Goal: Task Accomplishment & Management: Use online tool/utility

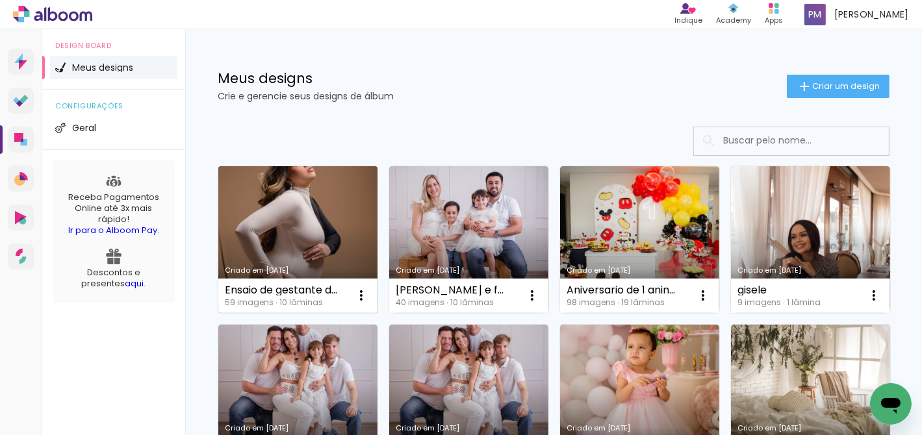
click at [308, 239] on link "Criado em [DATE]" at bounding box center [297, 239] width 159 height 147
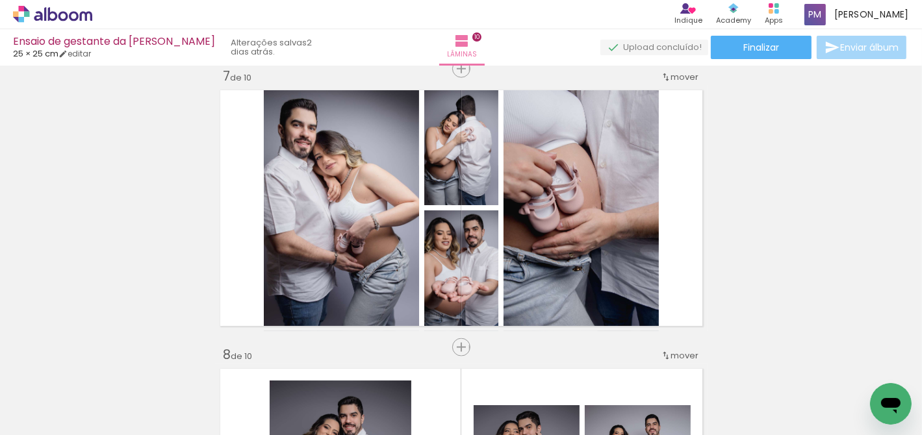
scroll to position [1693, 0]
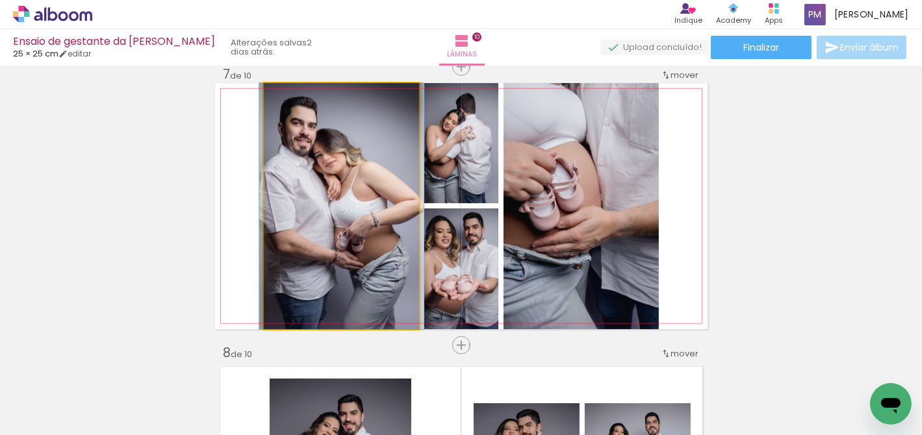
click at [345, 213] on quentale-photo at bounding box center [341, 206] width 155 height 246
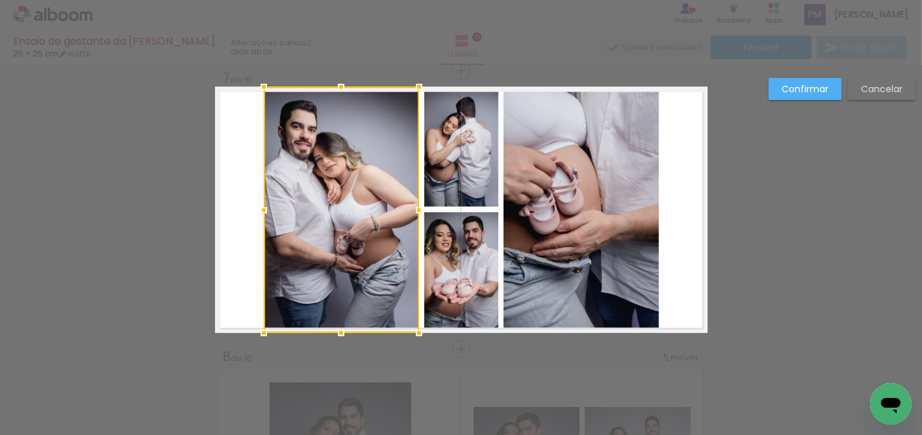
scroll to position [1689, 0]
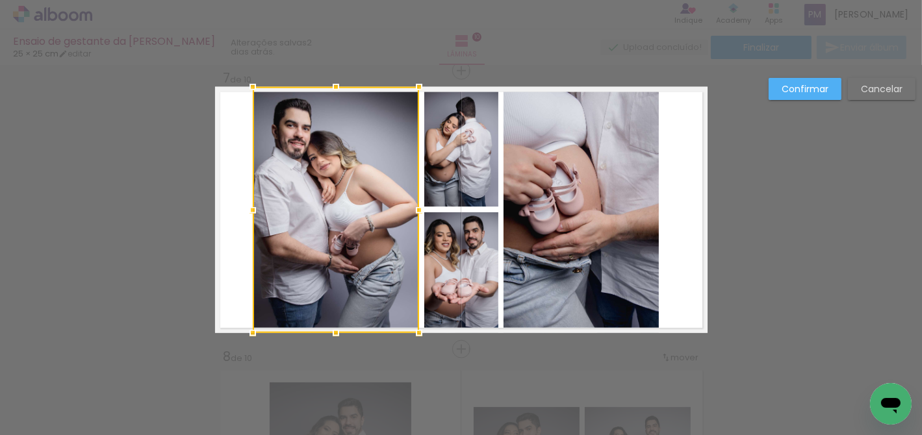
drag, startPoint x: 259, startPoint y: 209, endPoint x: 248, endPoint y: 211, distance: 11.2
click at [248, 211] on div at bounding box center [253, 211] width 26 height 26
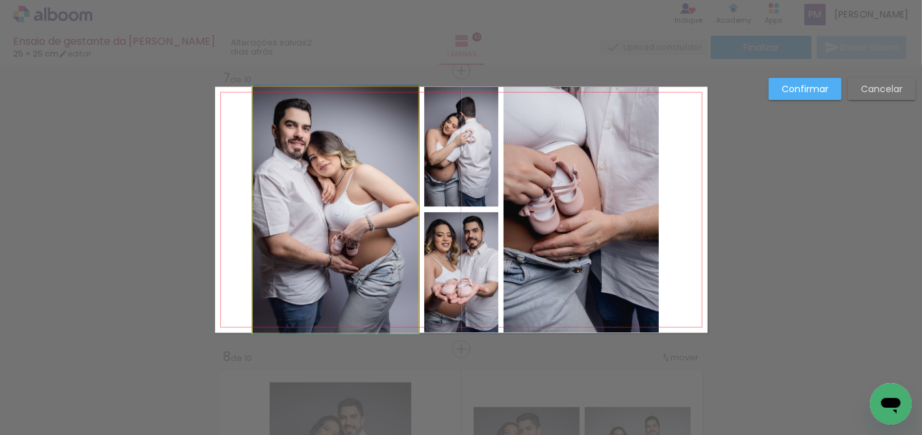
click at [320, 203] on quentale-photo at bounding box center [336, 210] width 166 height 246
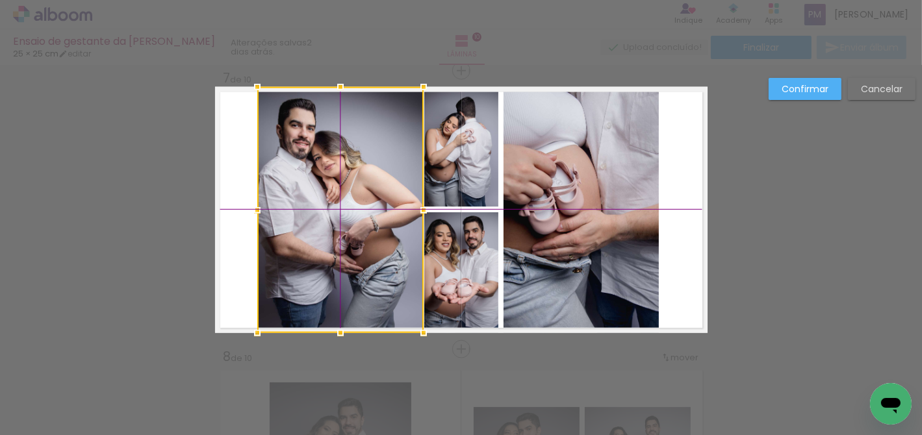
click at [322, 205] on div at bounding box center [340, 210] width 166 height 246
click at [325, 220] on div at bounding box center [340, 210] width 166 height 246
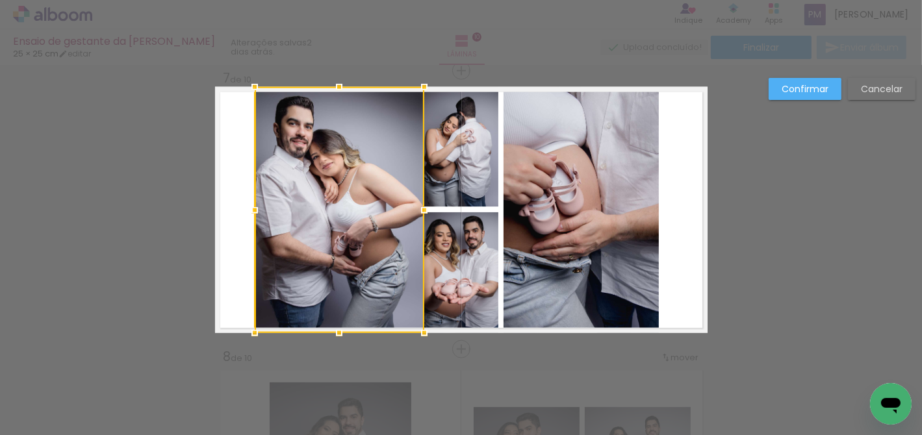
click at [259, 211] on div at bounding box center [255, 211] width 26 height 26
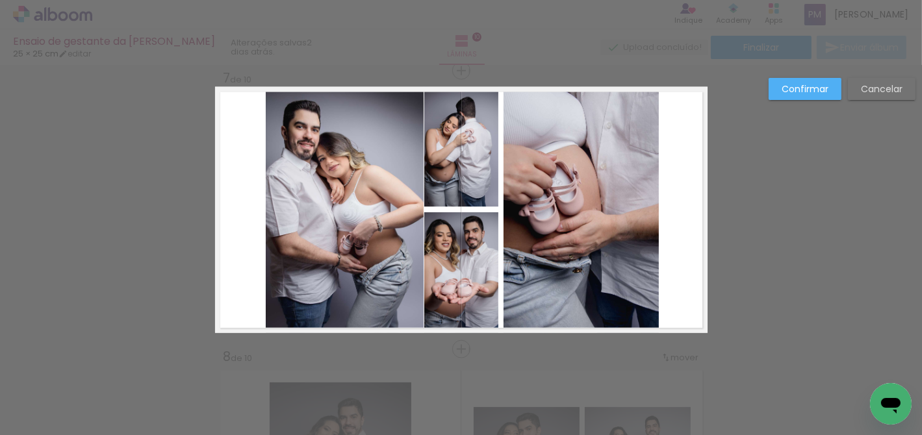
click at [338, 161] on quentale-photo at bounding box center [345, 210] width 158 height 246
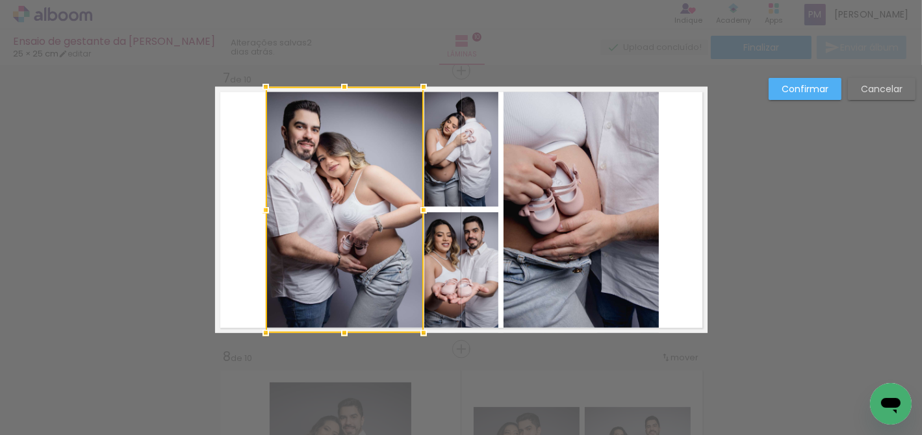
click at [338, 161] on div at bounding box center [345, 210] width 158 height 246
click at [337, 195] on div at bounding box center [345, 210] width 158 height 246
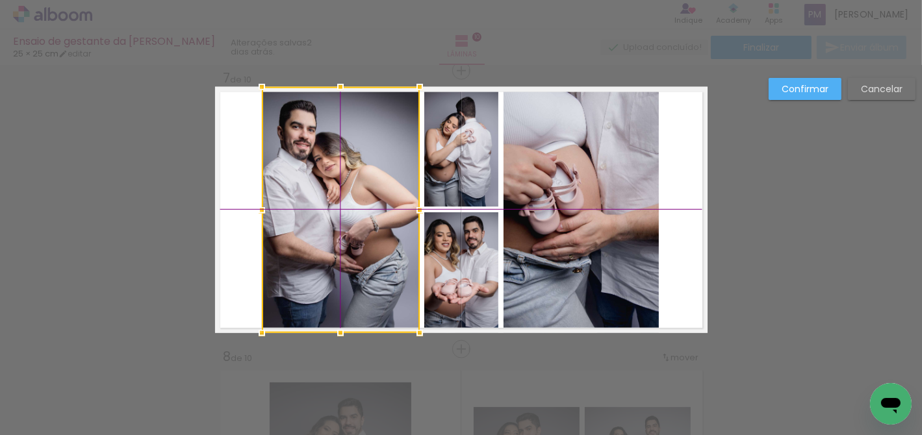
drag, startPoint x: 337, startPoint y: 195, endPoint x: 337, endPoint y: 214, distance: 19.5
click at [337, 214] on div at bounding box center [341, 210] width 158 height 246
click at [252, 211] on div at bounding box center [261, 211] width 26 height 26
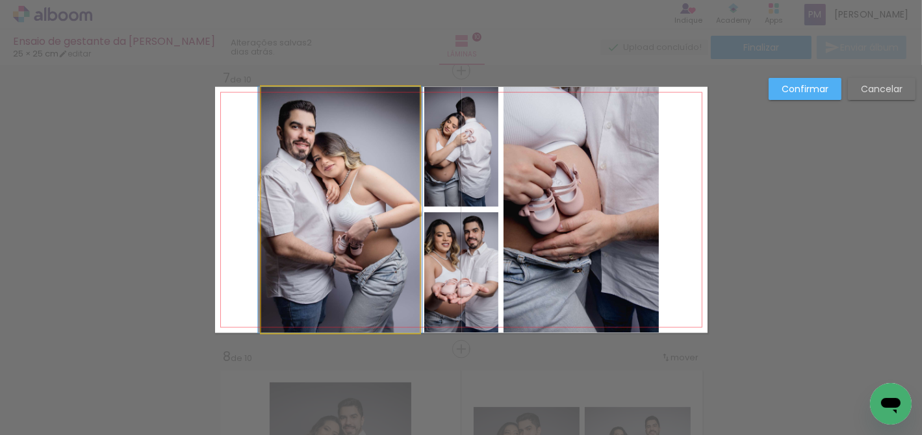
click at [393, 190] on quentale-photo at bounding box center [340, 210] width 159 height 246
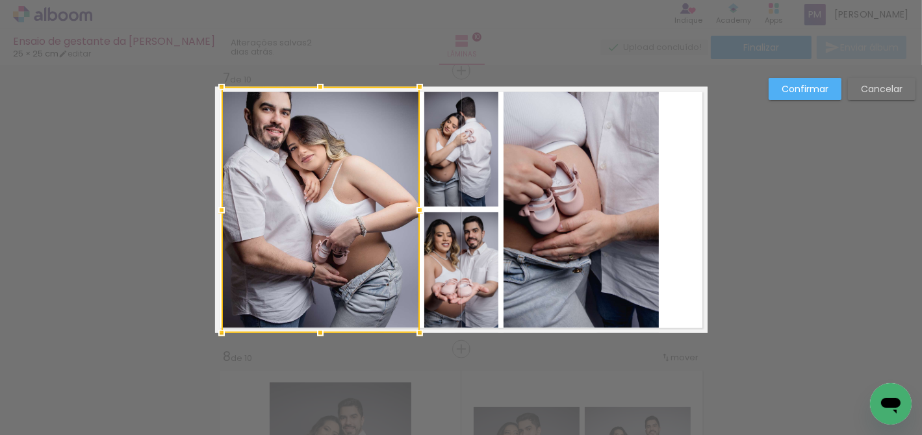
drag, startPoint x: 259, startPoint y: 210, endPoint x: 219, endPoint y: 214, distance: 39.9
click at [219, 214] on div at bounding box center [222, 211] width 26 height 26
drag, startPoint x: 311, startPoint y: 178, endPoint x: 309, endPoint y: 198, distance: 19.6
click at [309, 198] on div at bounding box center [321, 210] width 198 height 246
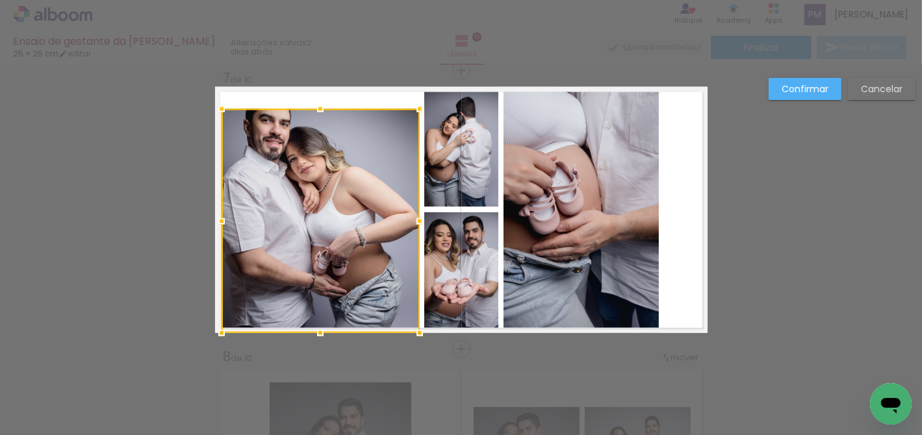
drag, startPoint x: 318, startPoint y: 84, endPoint x: 322, endPoint y: 66, distance: 18.8
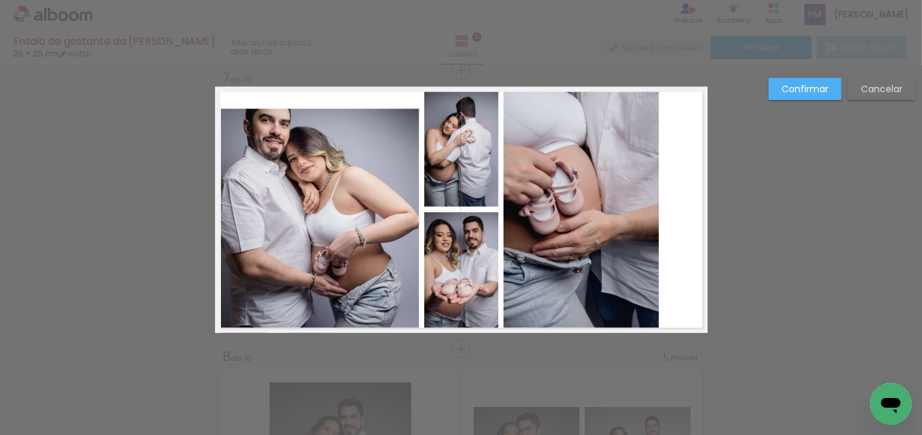
click at [315, 127] on quentale-photo at bounding box center [320, 221] width 198 height 224
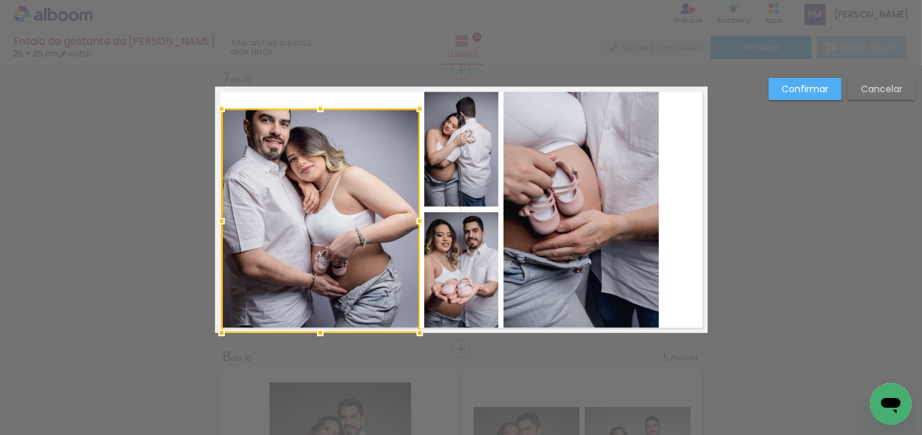
click at [315, 127] on div at bounding box center [321, 221] width 198 height 224
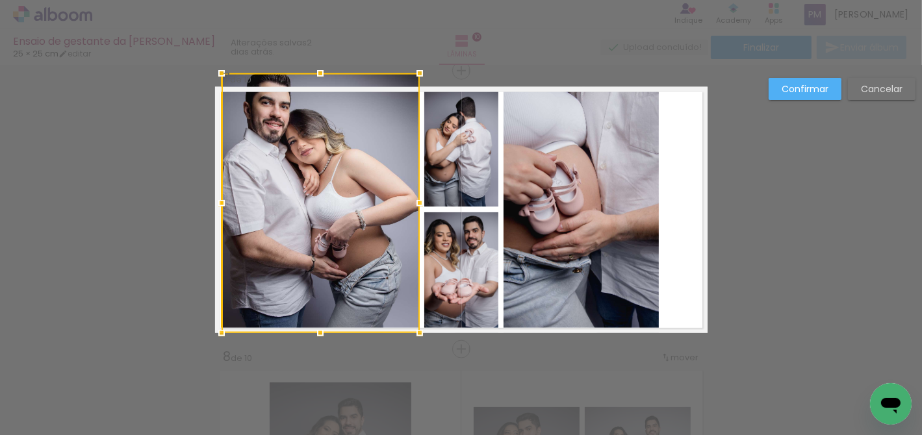
drag, startPoint x: 316, startPoint y: 108, endPoint x: 317, endPoint y: 92, distance: 15.7
click at [317, 92] on div at bounding box center [321, 203] width 198 height 260
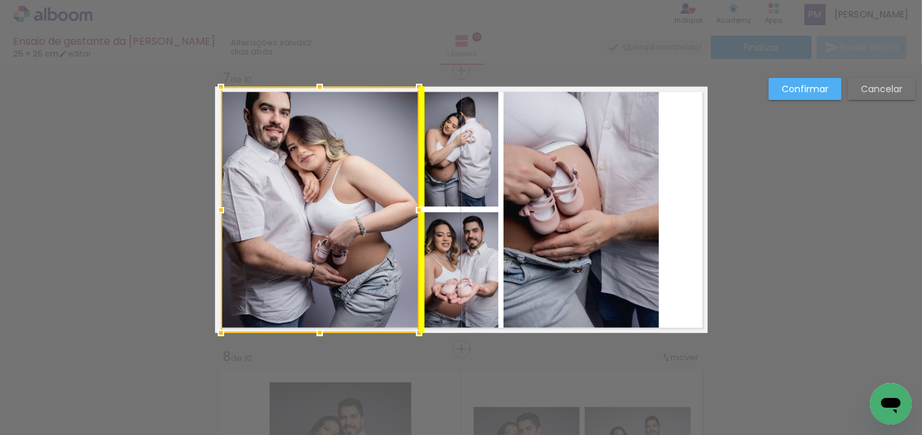
drag, startPoint x: 313, startPoint y: 142, endPoint x: 313, endPoint y: 166, distance: 24.7
click at [313, 166] on div at bounding box center [320, 210] width 198 height 246
click at [312, 172] on div at bounding box center [320, 210] width 198 height 246
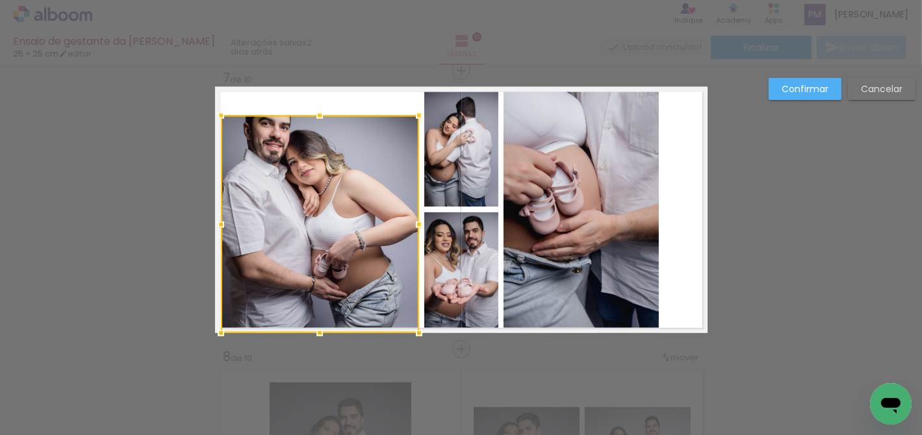
drag, startPoint x: 316, startPoint y: 82, endPoint x: 318, endPoint y: 70, distance: 12.0
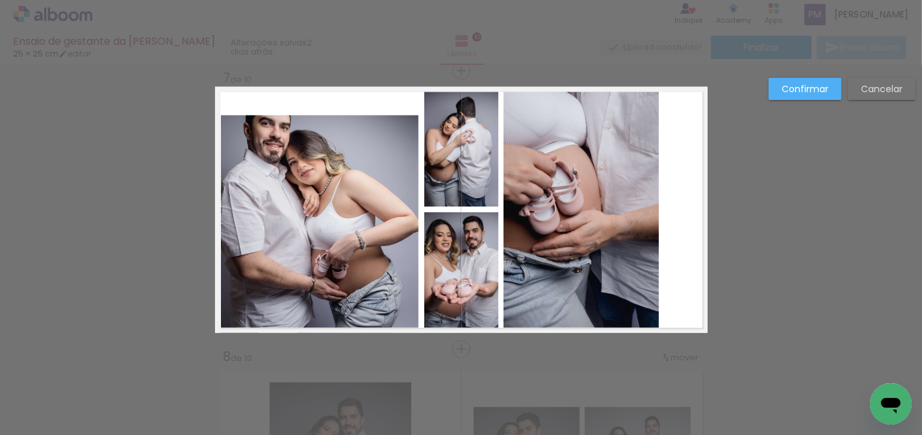
click at [311, 140] on quentale-photo at bounding box center [320, 225] width 198 height 218
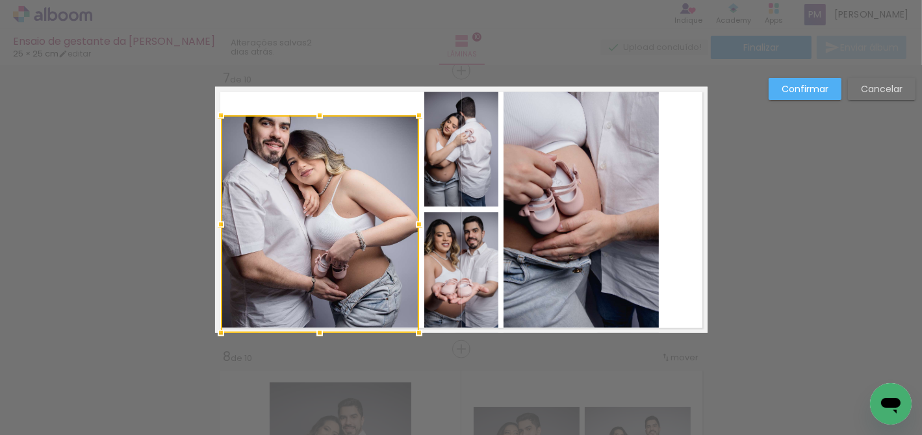
drag, startPoint x: 311, startPoint y: 140, endPoint x: 311, endPoint y: 130, distance: 9.7
click at [311, 140] on div at bounding box center [320, 225] width 198 height 218
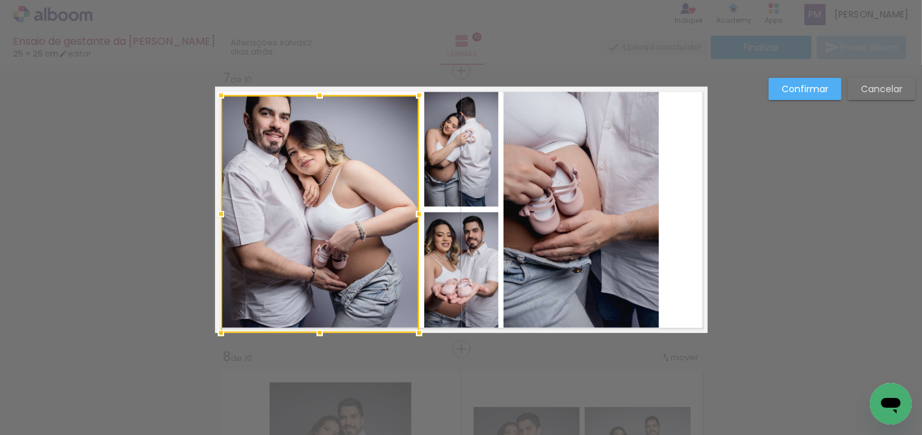
click at [317, 110] on div at bounding box center [320, 215] width 198 height 238
drag, startPoint x: 314, startPoint y: 156, endPoint x: 310, endPoint y: 187, distance: 31.4
click at [310, 187] on div at bounding box center [321, 215] width 198 height 238
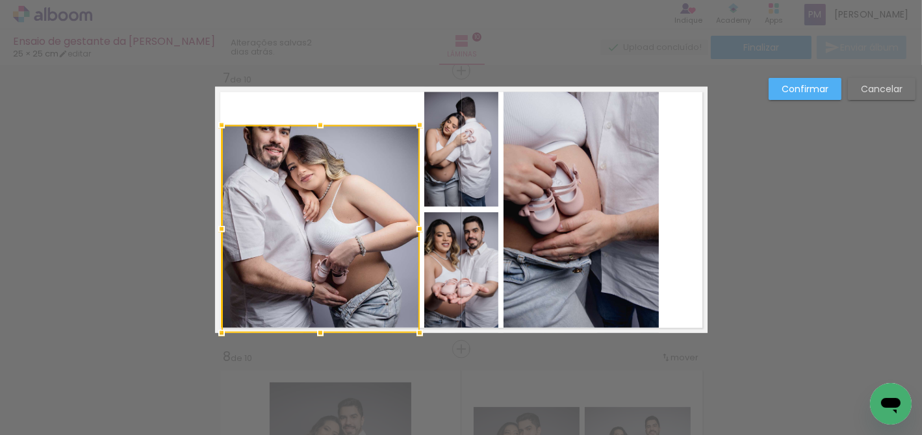
click at [317, 92] on album-spread "7 de 10" at bounding box center [461, 210] width 493 height 246
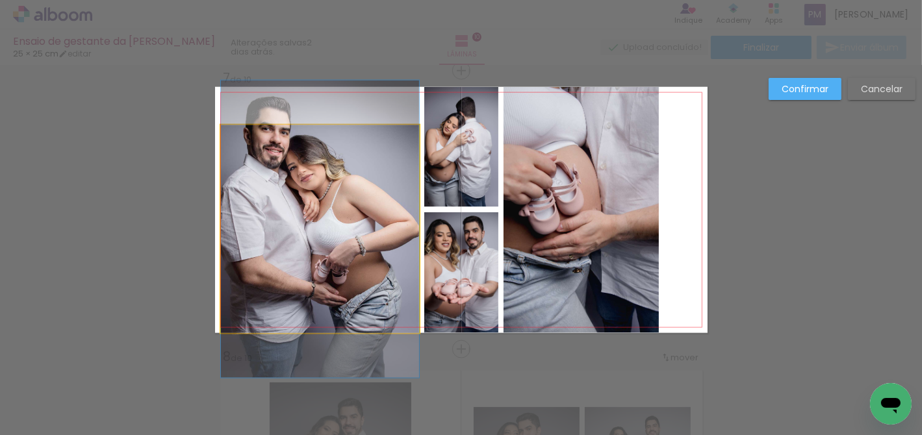
click at [317, 131] on quentale-photo at bounding box center [320, 229] width 198 height 208
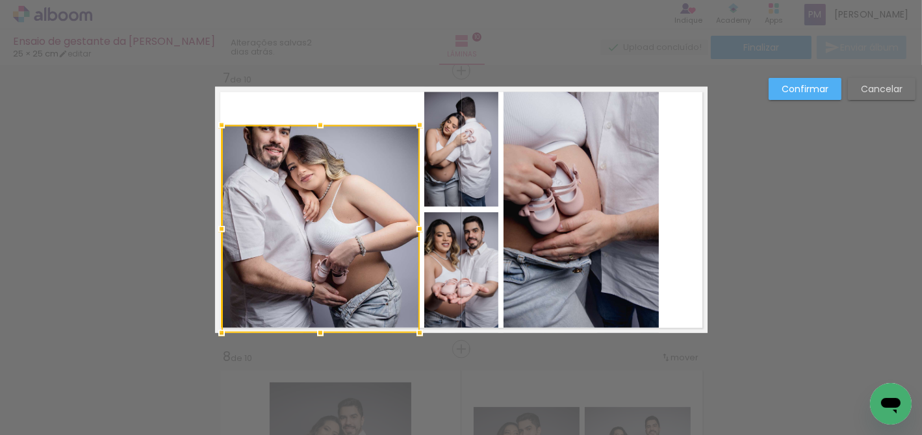
click at [317, 131] on div at bounding box center [320, 125] width 26 height 26
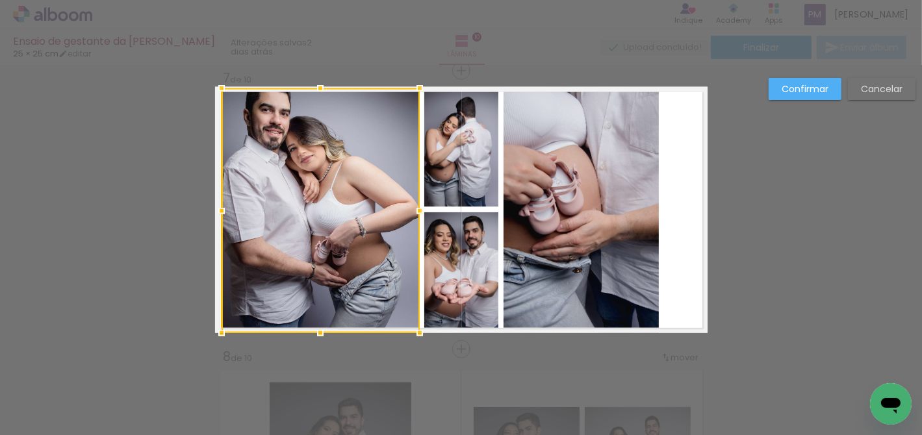
drag, startPoint x: 315, startPoint y: 123, endPoint x: 328, endPoint y: 65, distance: 59.1
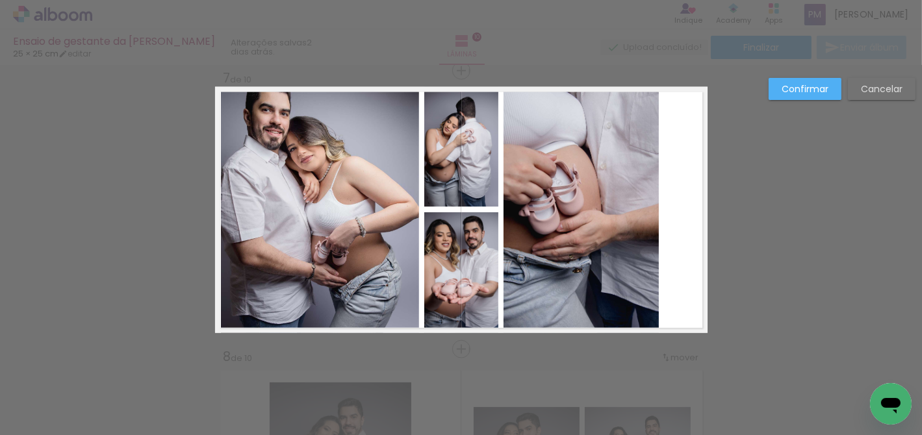
click at [313, 103] on quentale-photo at bounding box center [320, 210] width 198 height 245
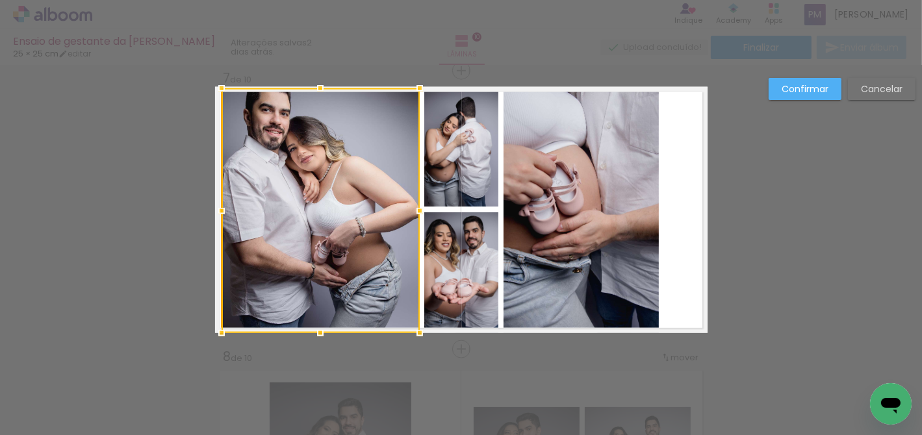
click at [313, 103] on div at bounding box center [321, 210] width 198 height 245
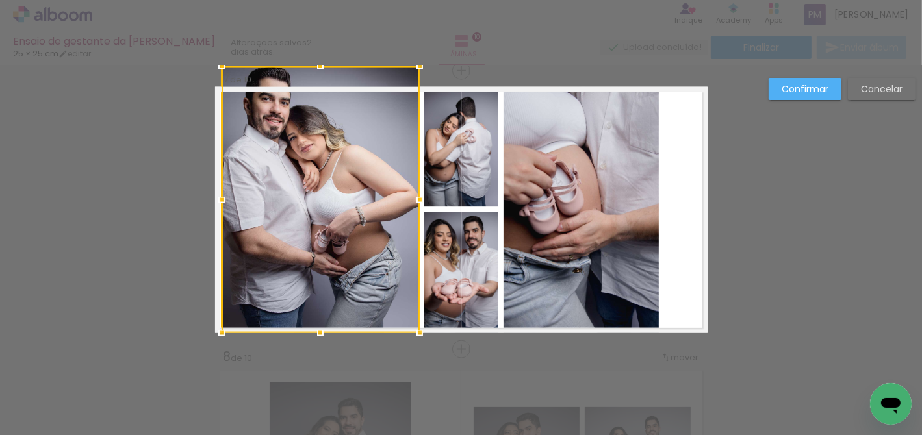
drag, startPoint x: 320, startPoint y: 75, endPoint x: 322, endPoint y: 62, distance: 13.3
click at [0, 0] on div "Ensaio de gestante da Brenda 25 × 25 cm editar 2 dias atrás. Lâminas 10 Finaliz…" at bounding box center [0, 0] width 0 height 0
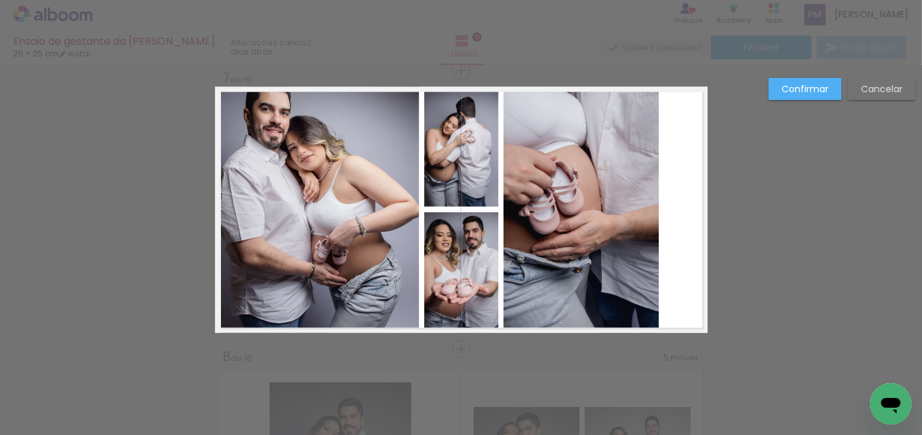
click at [313, 112] on quentale-photo at bounding box center [320, 210] width 198 height 246
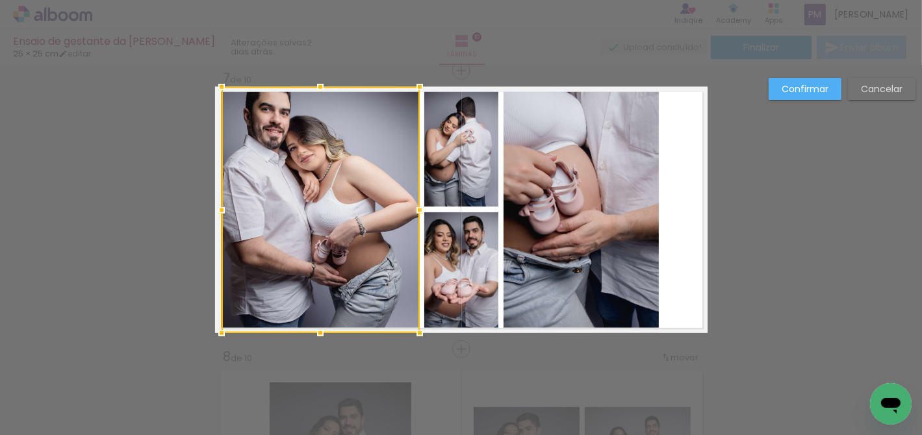
click at [313, 112] on div at bounding box center [321, 210] width 198 height 246
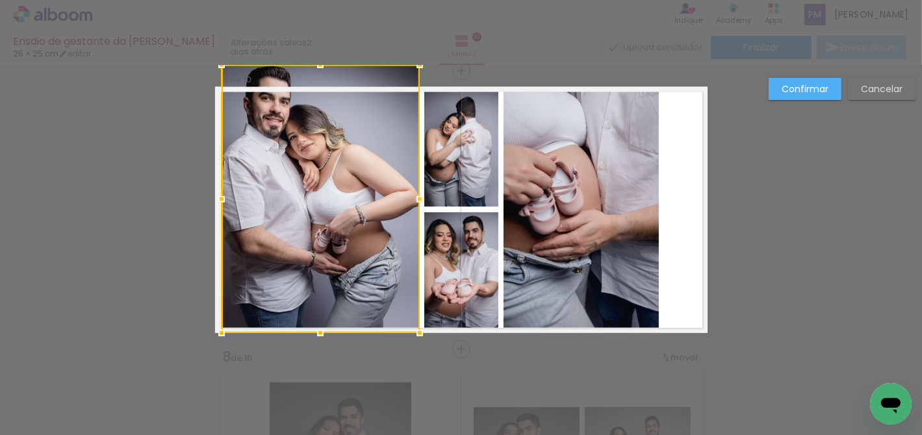
drag, startPoint x: 316, startPoint y: 84, endPoint x: 331, endPoint y: 28, distance: 58.0
click at [0, 0] on div "Ensaio de gestante da Brenda 25 × 25 cm editar 2 dias atrás. Lâminas 10 Finaliz…" at bounding box center [0, 0] width 0 height 0
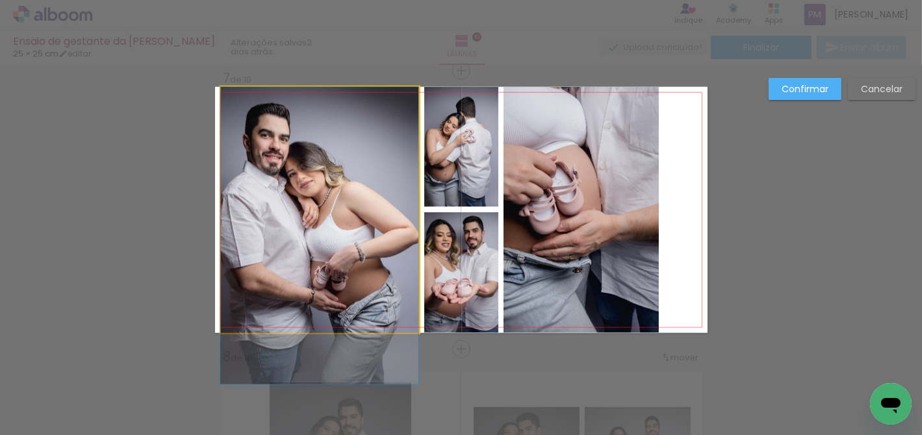
drag, startPoint x: 309, startPoint y: 135, endPoint x: 302, endPoint y: 213, distance: 78.3
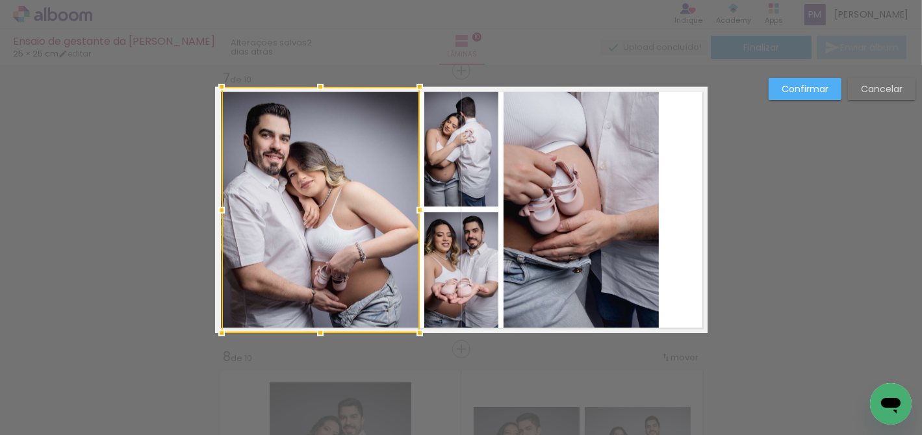
click at [0, 0] on div "Confirmar Cancelar" at bounding box center [0, 0] width 0 height 0
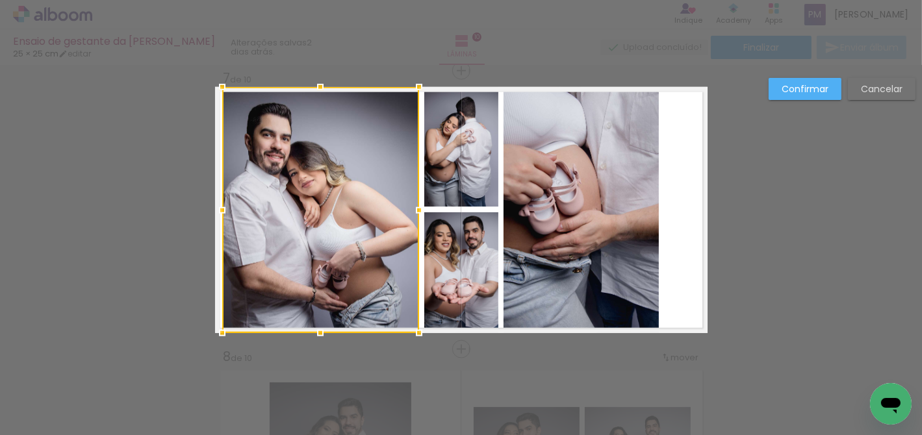
click at [218, 213] on div at bounding box center [222, 211] width 26 height 26
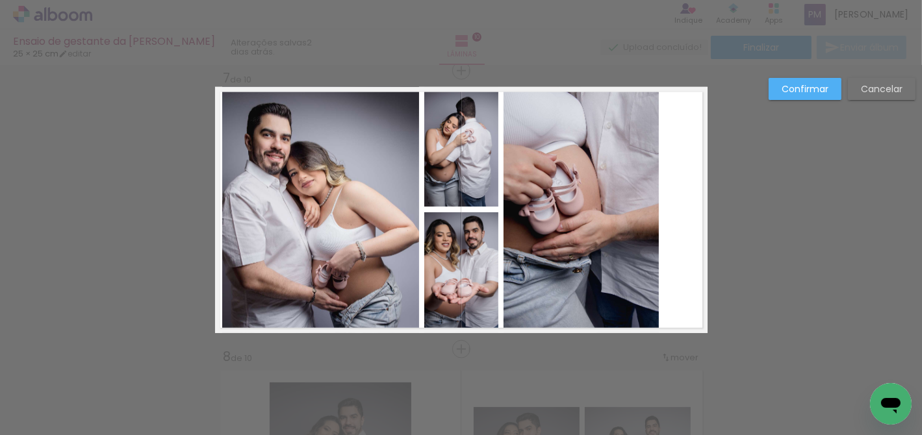
click at [0, 0] on div "Confirmar Cancelar" at bounding box center [0, 0] width 0 height 0
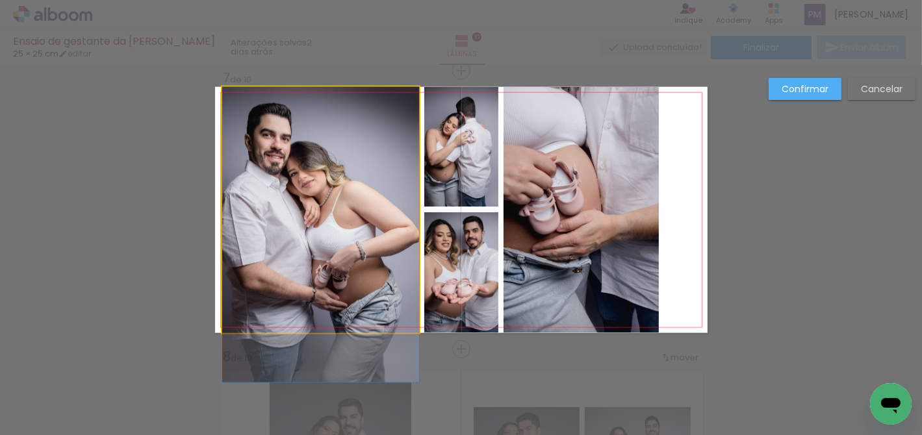
click at [378, 214] on quentale-photo at bounding box center [320, 210] width 197 height 246
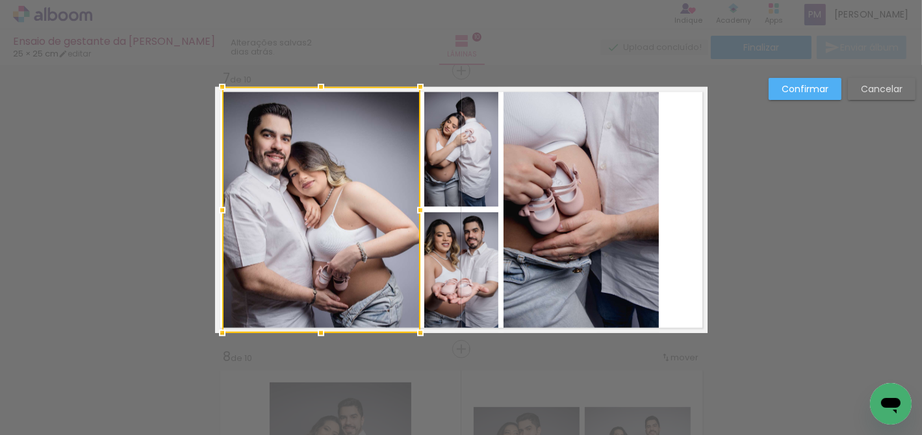
click at [417, 212] on div at bounding box center [420, 211] width 26 height 26
click at [0, 0] on div "Confirmar Cancelar" at bounding box center [0, 0] width 0 height 0
click at [0, 0] on paper-button "Confirmar" at bounding box center [0, 0] width 0 height 0
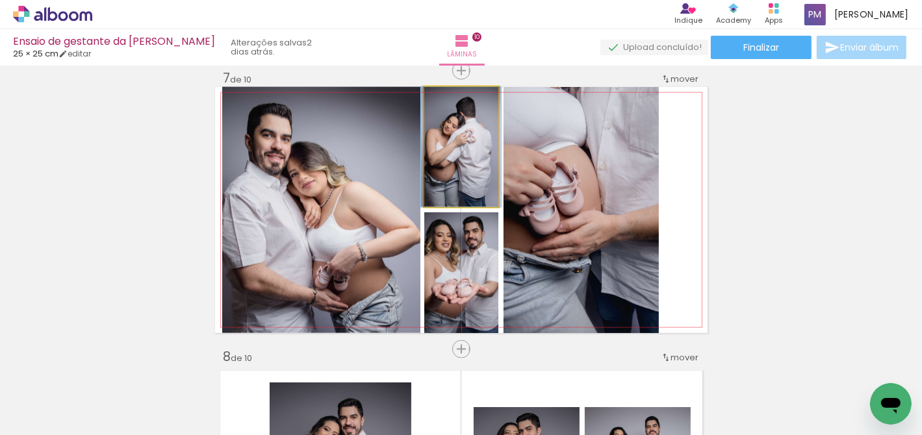
click at [470, 159] on quentale-photo at bounding box center [461, 147] width 74 height 120
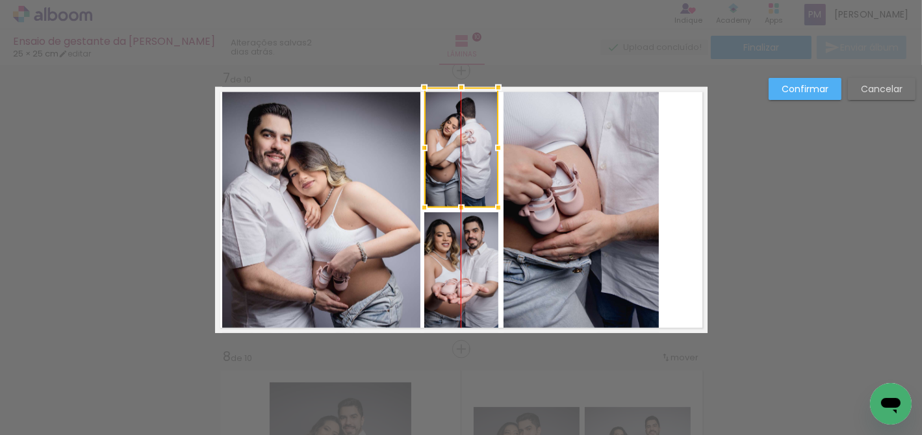
click at [469, 159] on div at bounding box center [461, 148] width 74 height 120
click at [457, 140] on div at bounding box center [461, 148] width 74 height 120
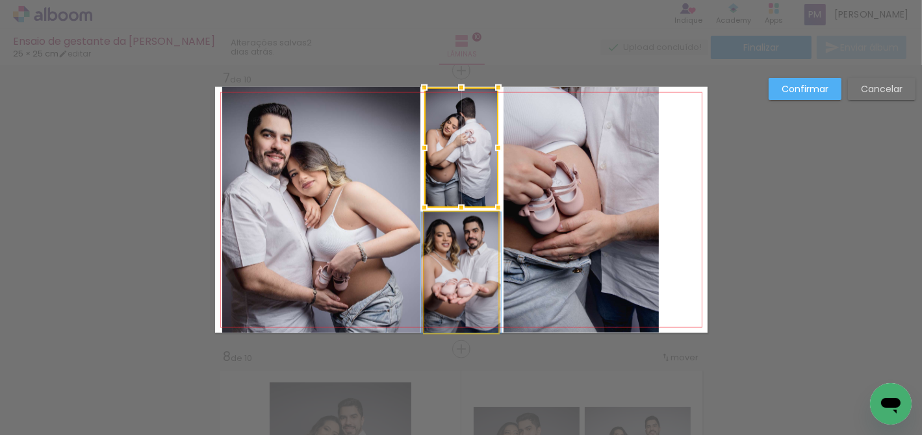
click at [452, 249] on quentale-photo at bounding box center [461, 273] width 74 height 121
click at [452, 208] on div at bounding box center [461, 148] width 74 height 120
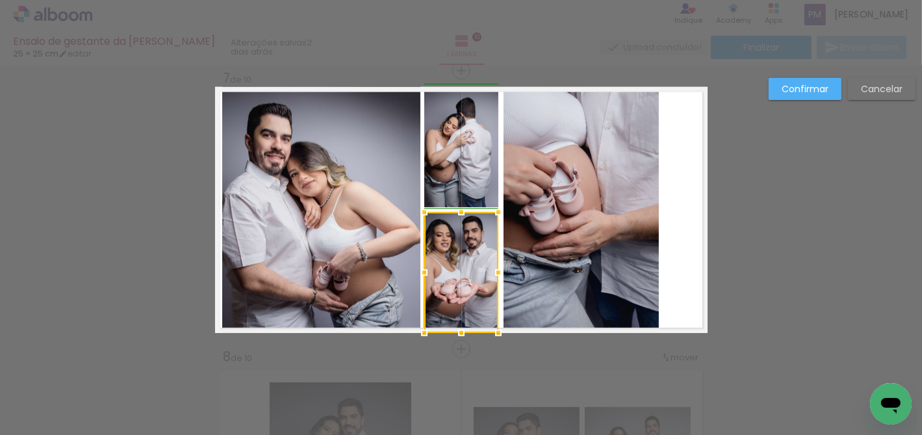
drag, startPoint x: 419, startPoint y: 274, endPoint x: 495, endPoint y: 240, distance: 83.5
click at [413, 275] on div at bounding box center [424, 273] width 26 height 26
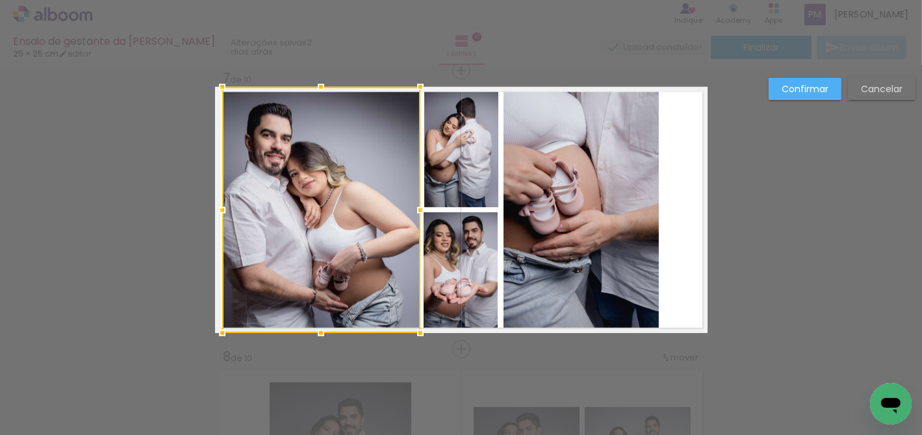
click at [598, 224] on quentale-photo at bounding box center [581, 210] width 155 height 246
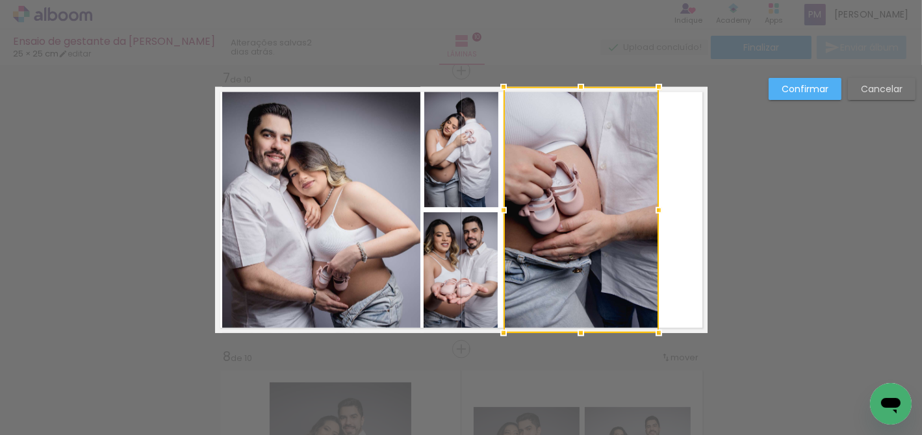
click at [0, 0] on div "Confirmar Cancelar" at bounding box center [0, 0] width 0 height 0
click at [0, 0] on slot "Confirmar" at bounding box center [0, 0] width 0 height 0
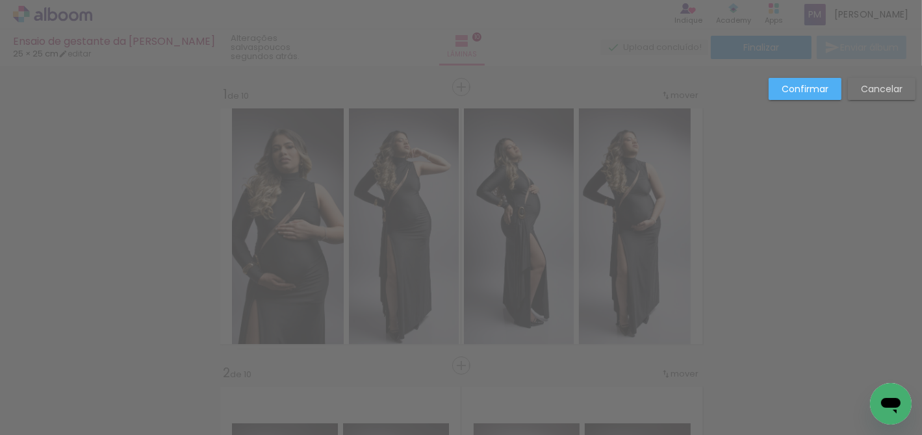
scroll to position [1689, 0]
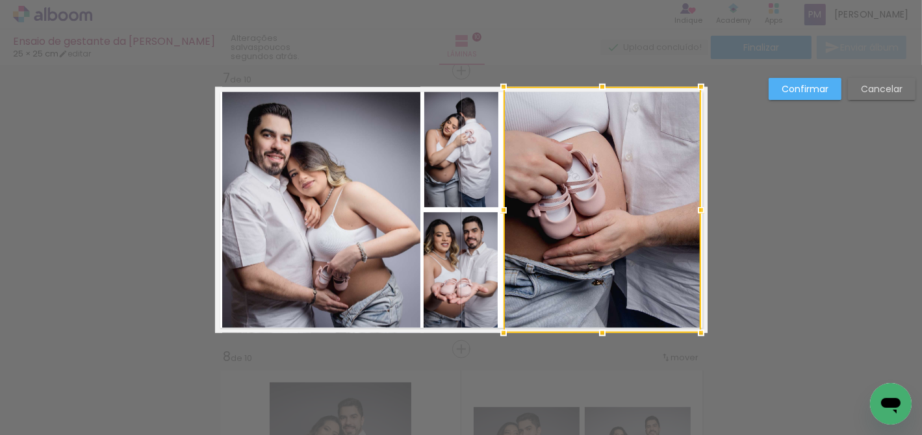
drag, startPoint x: 656, startPoint y: 209, endPoint x: 720, endPoint y: 211, distance: 63.7
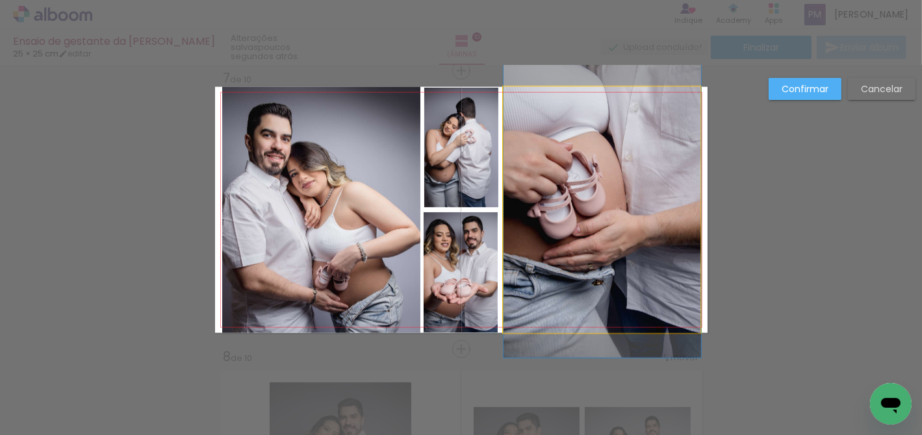
drag, startPoint x: 660, startPoint y: 217, endPoint x: 674, endPoint y: 215, distance: 13.8
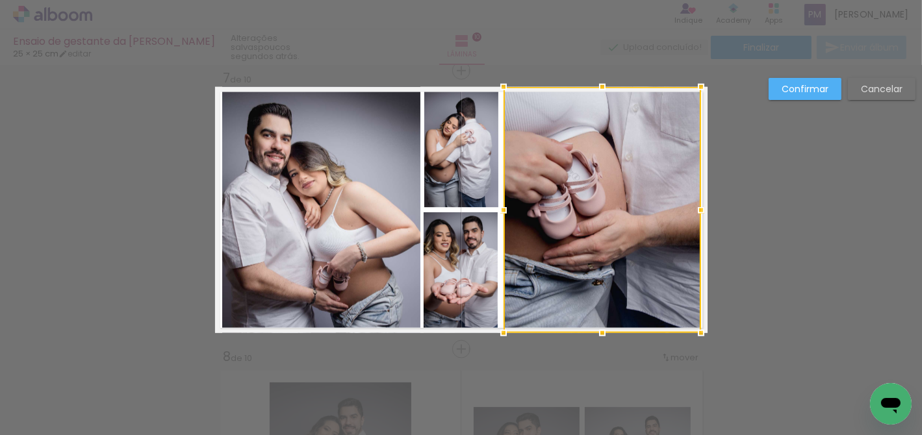
click at [0, 0] on slot "Confirmar" at bounding box center [0, 0] width 0 height 0
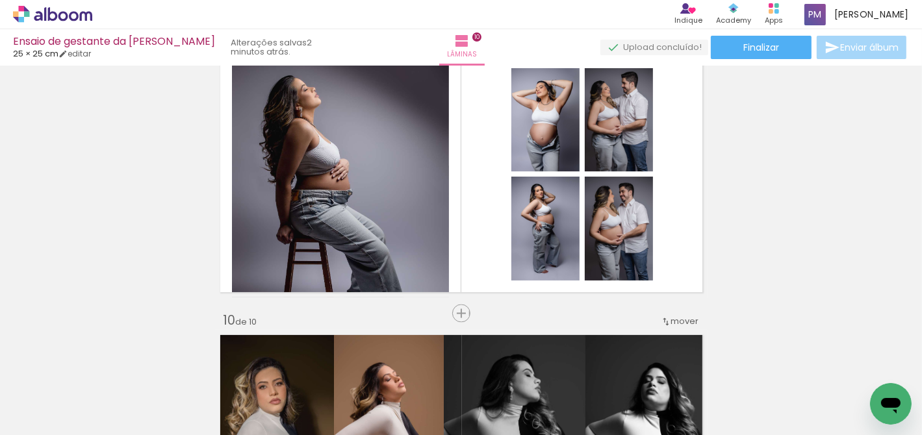
scroll to position [2236, 0]
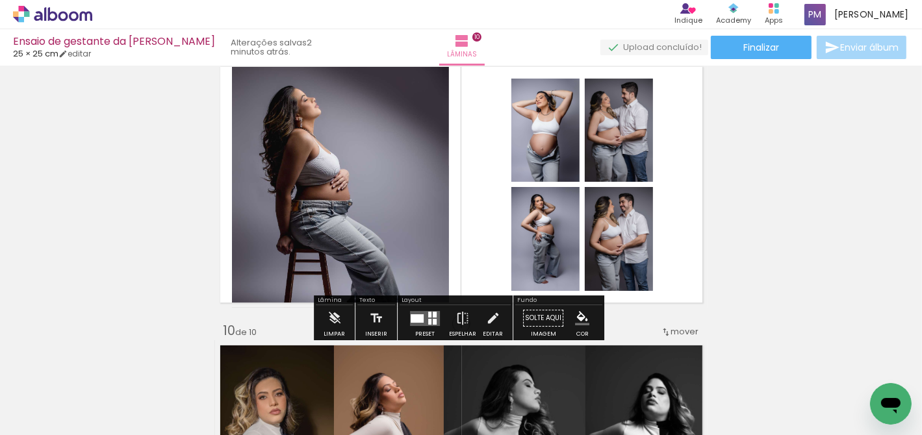
scroll to position [2324, 0]
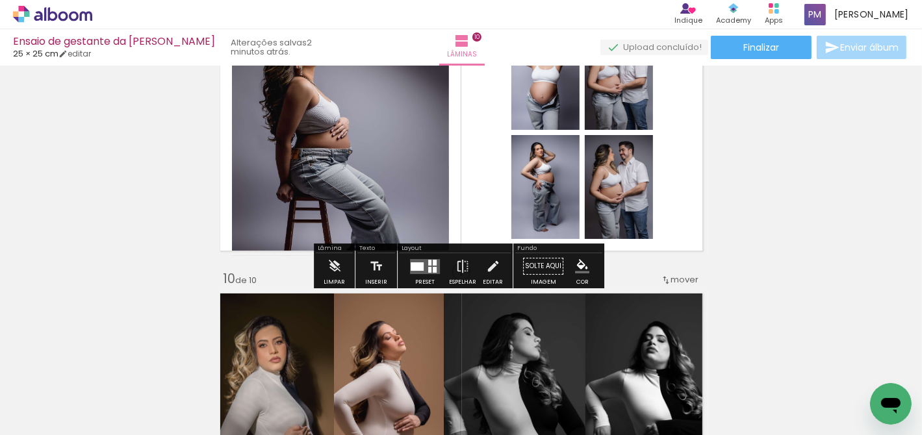
click at [419, 266] on div at bounding box center [417, 267] width 13 height 8
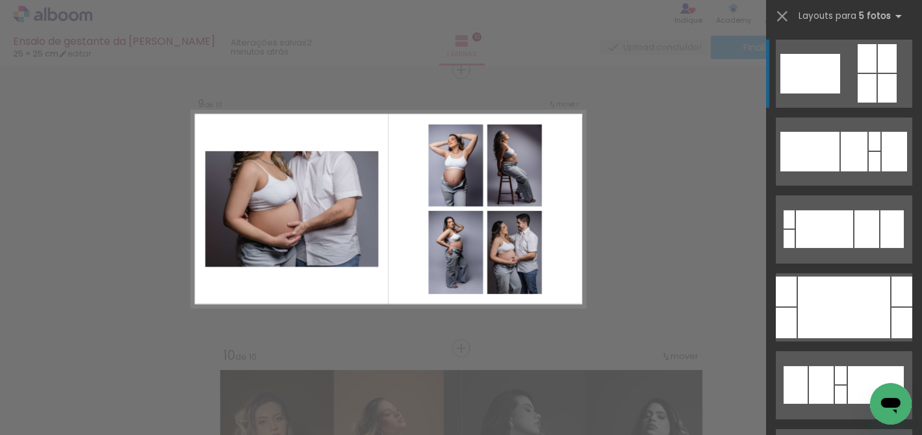
scroll to position [2247, 0]
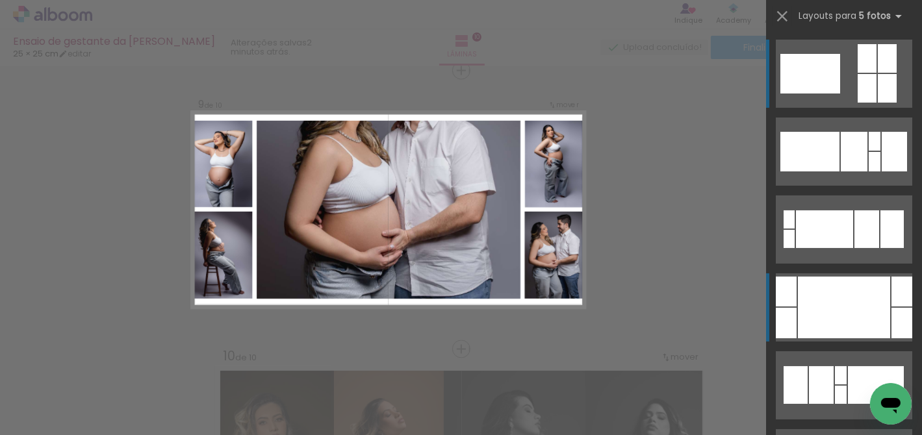
click at [828, 287] on div at bounding box center [844, 308] width 92 height 62
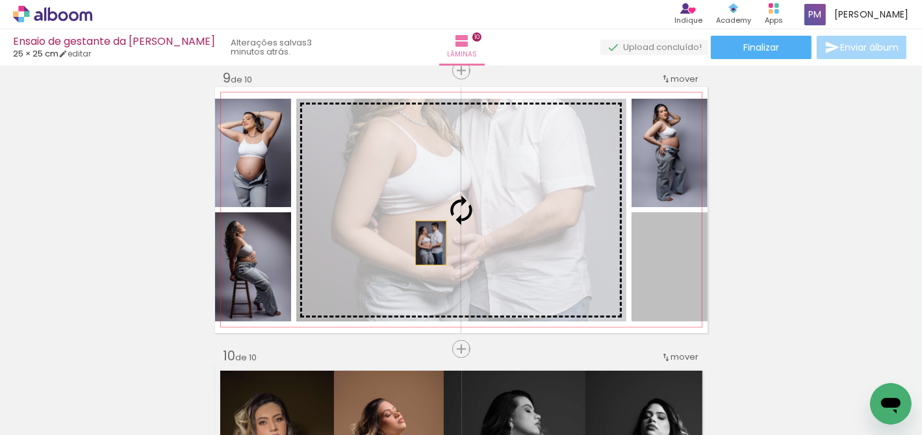
drag, startPoint x: 648, startPoint y: 268, endPoint x: 427, endPoint y: 243, distance: 222.4
click at [0, 0] on slot at bounding box center [0, 0] width 0 height 0
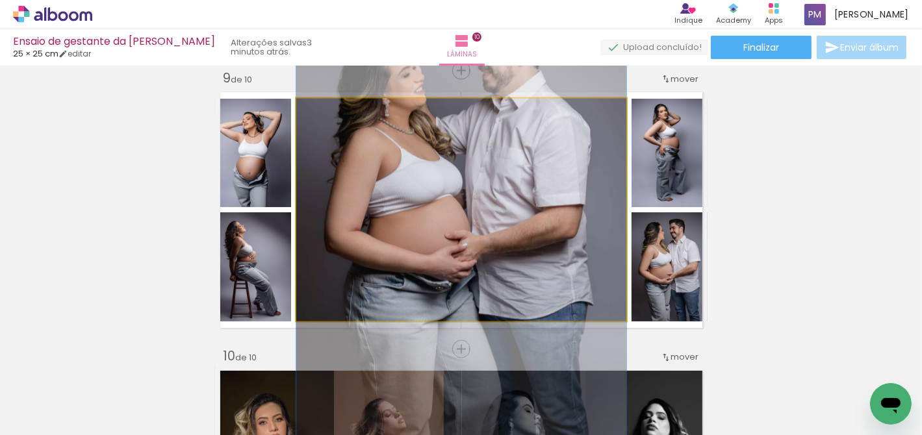
click at [469, 173] on quentale-photo at bounding box center [461, 210] width 330 height 223
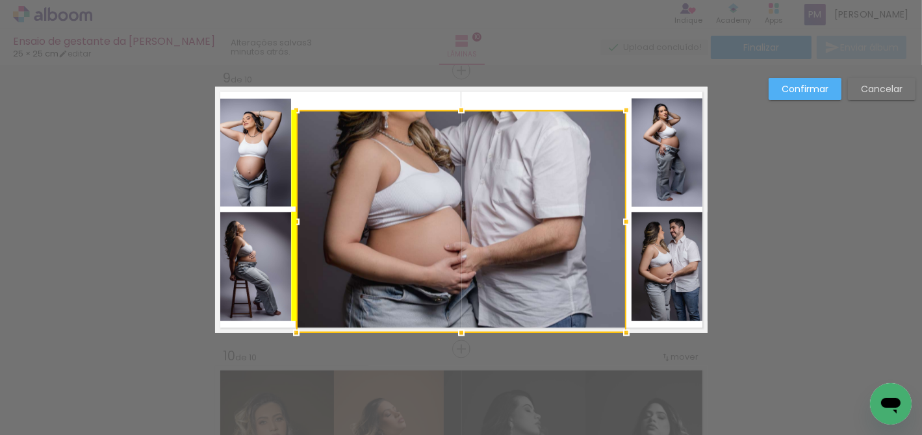
drag, startPoint x: 466, startPoint y: 164, endPoint x: 463, endPoint y: 216, distance: 52.1
click at [463, 216] on div at bounding box center [461, 221] width 330 height 223
click at [454, 140] on div at bounding box center [461, 221] width 330 height 223
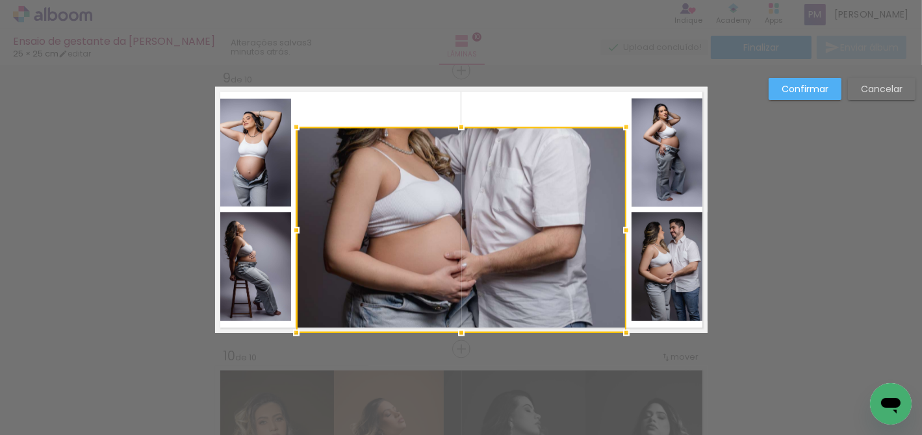
drag, startPoint x: 457, startPoint y: 109, endPoint x: 467, endPoint y: 77, distance: 33.9
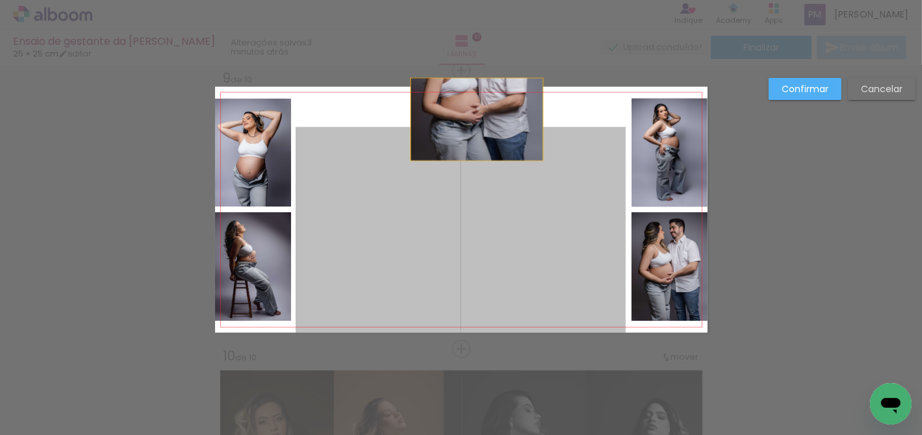
drag, startPoint x: 460, startPoint y: 181, endPoint x: 473, endPoint y: 120, distance: 63.1
click at [473, 120] on quentale-layouter at bounding box center [461, 210] width 493 height 246
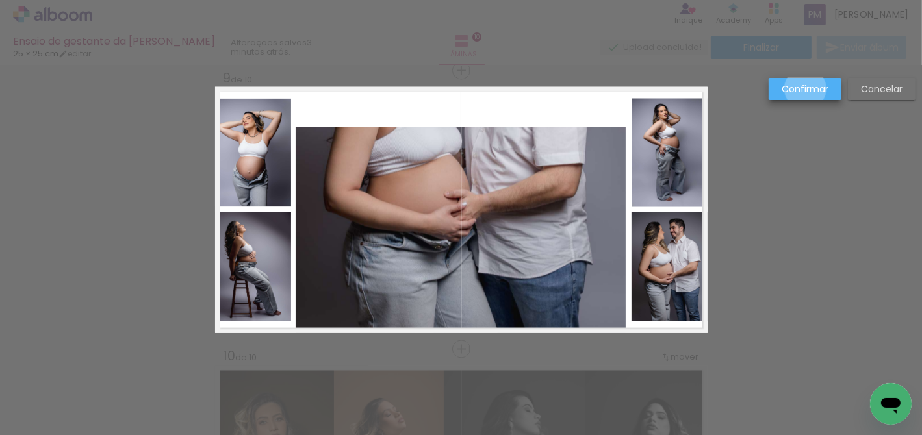
click at [0, 0] on slot "Confirmar" at bounding box center [0, 0] width 0 height 0
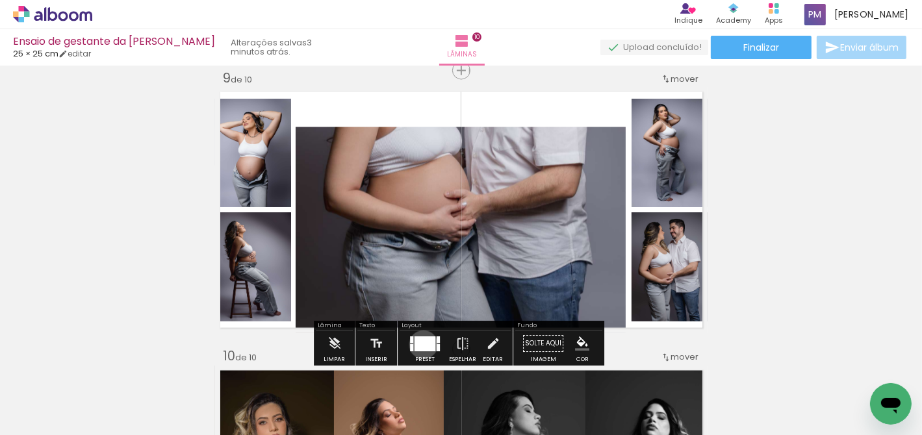
click at [420, 344] on div at bounding box center [425, 344] width 21 height 15
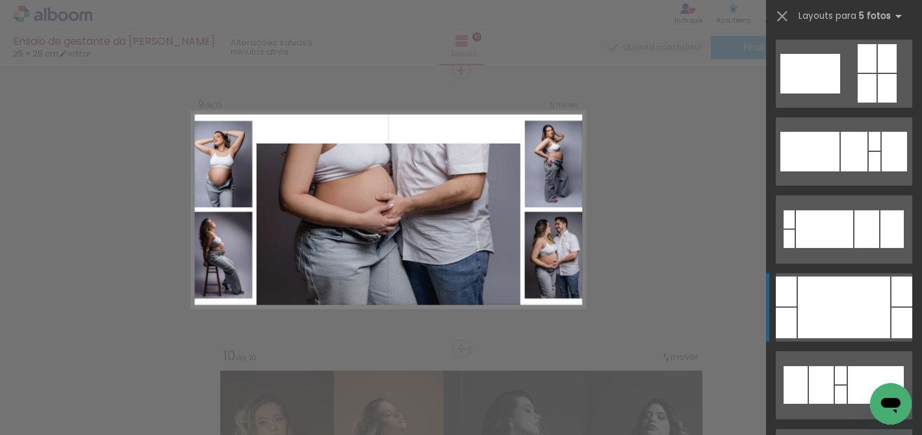
scroll to position [4991, 0]
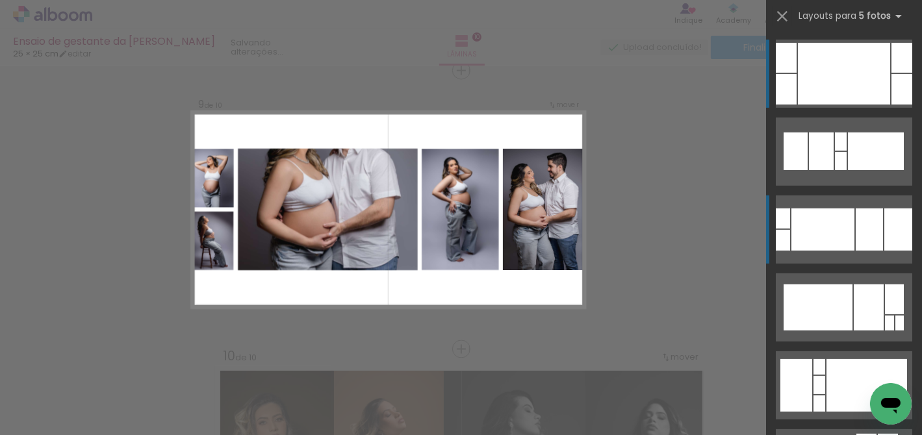
click at [826, 229] on div at bounding box center [823, 230] width 63 height 42
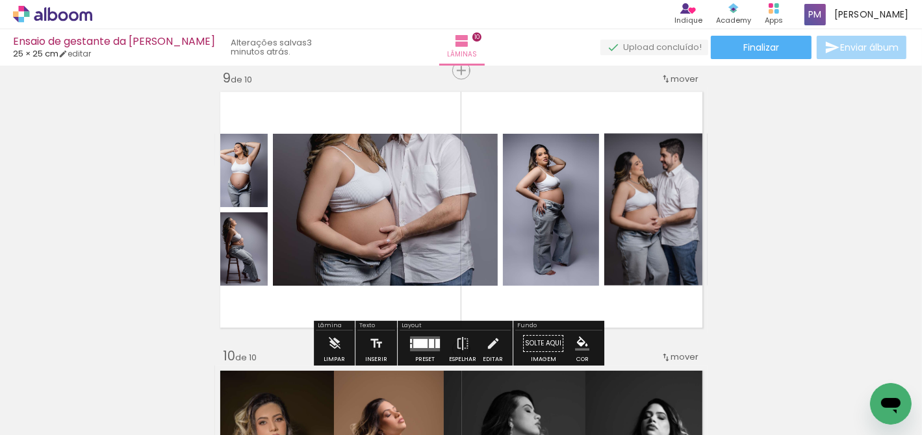
drag, startPoint x: 419, startPoint y: 340, endPoint x: 437, endPoint y: 331, distance: 20.3
click at [419, 340] on div at bounding box center [420, 343] width 14 height 9
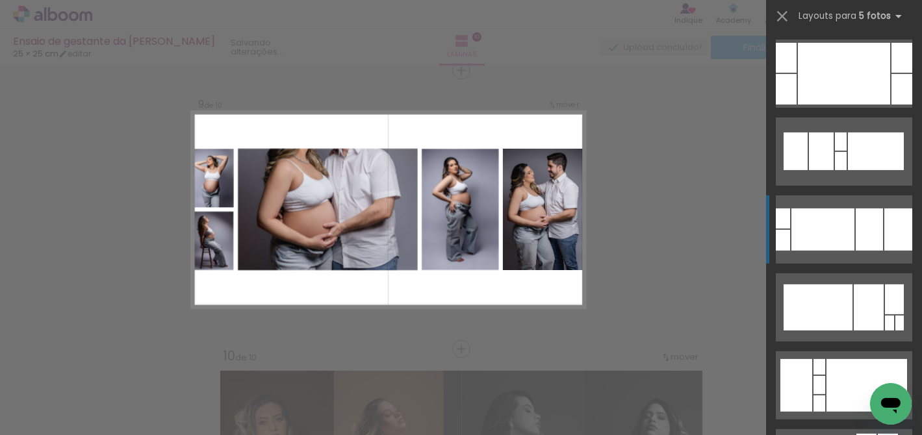
scroll to position [5147, 0]
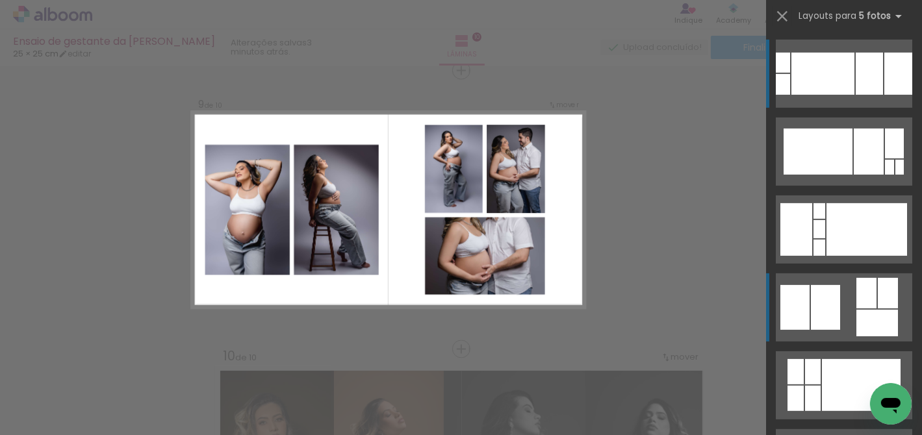
click at [862, 310] on div at bounding box center [878, 323] width 42 height 27
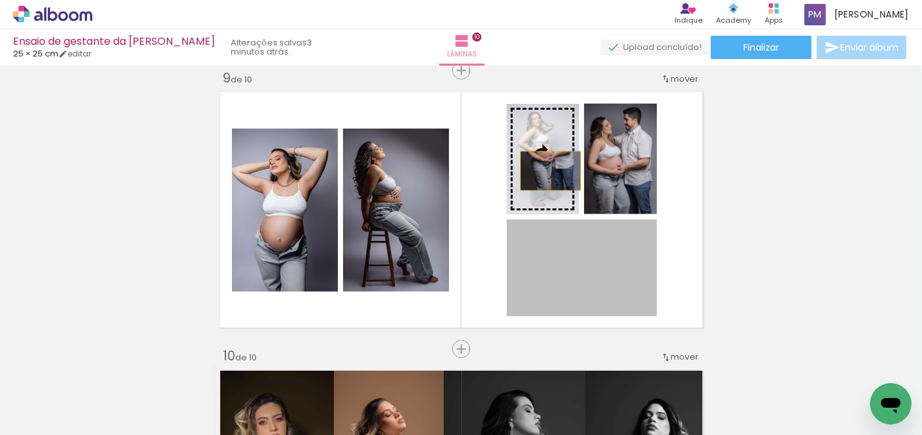
drag, startPoint x: 578, startPoint y: 278, endPoint x: 547, endPoint y: 171, distance: 111.1
click at [0, 0] on slot at bounding box center [0, 0] width 0 height 0
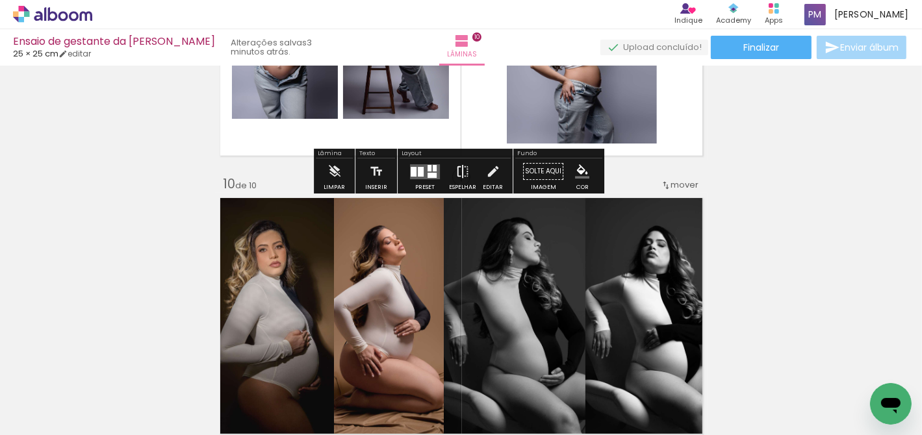
scroll to position [2340, 0]
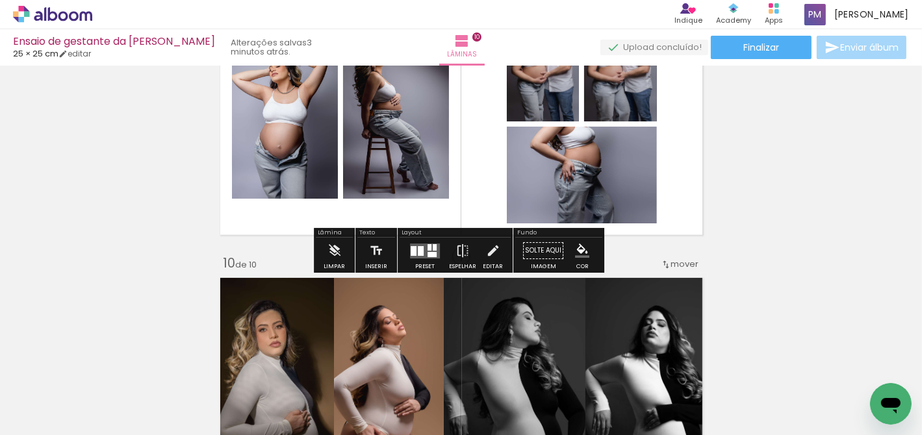
drag, startPoint x: 421, startPoint y: 248, endPoint x: 775, endPoint y: 201, distance: 356.7
click at [422, 248] on quentale-layouter at bounding box center [425, 251] width 30 height 15
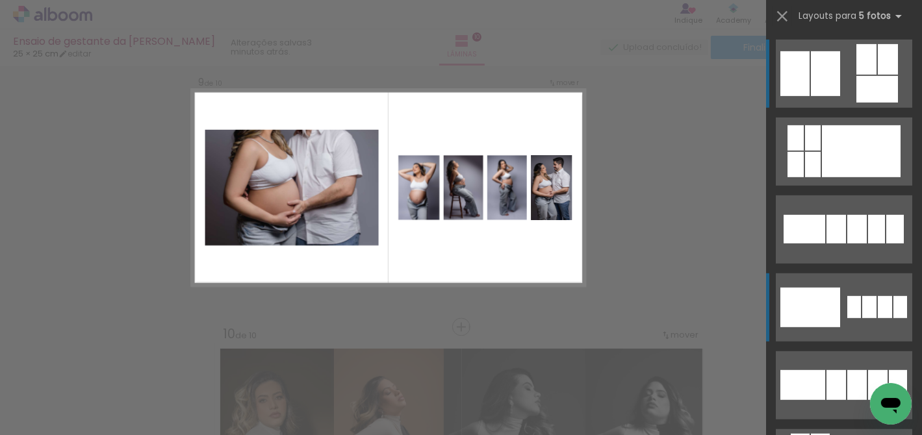
scroll to position [2247, 0]
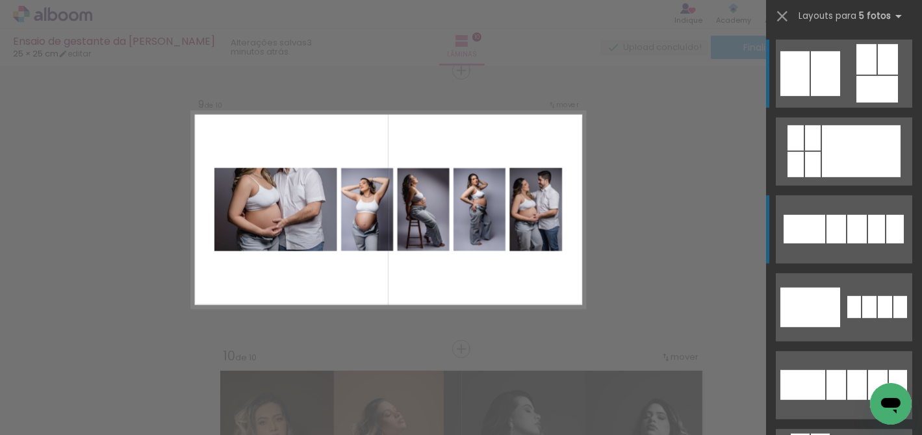
click at [842, 228] on quentale-layouter at bounding box center [844, 230] width 136 height 68
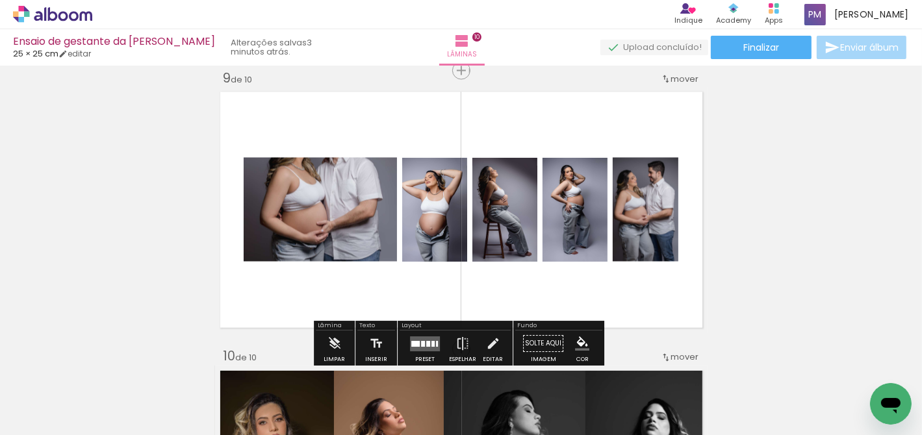
click at [326, 200] on quentale-photo at bounding box center [320, 210] width 153 height 104
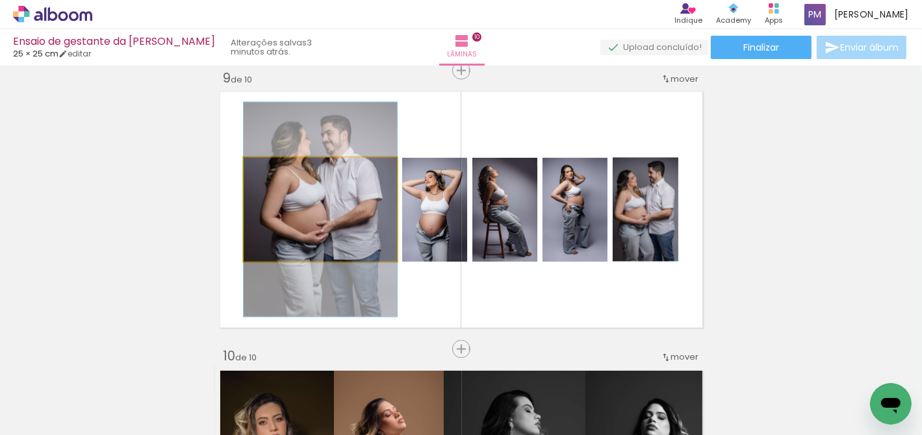
click at [326, 200] on quentale-photo at bounding box center [320, 210] width 153 height 104
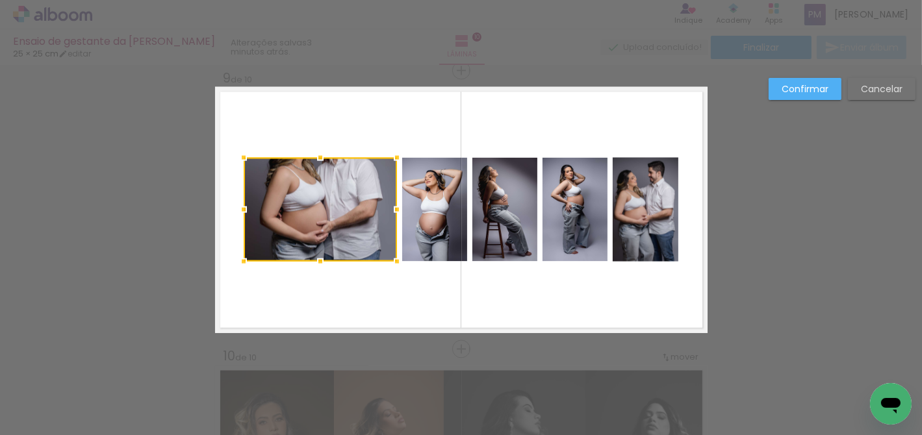
click at [324, 198] on div at bounding box center [320, 210] width 153 height 104
click at [0, 0] on slot "Cancelar" at bounding box center [0, 0] width 0 height 0
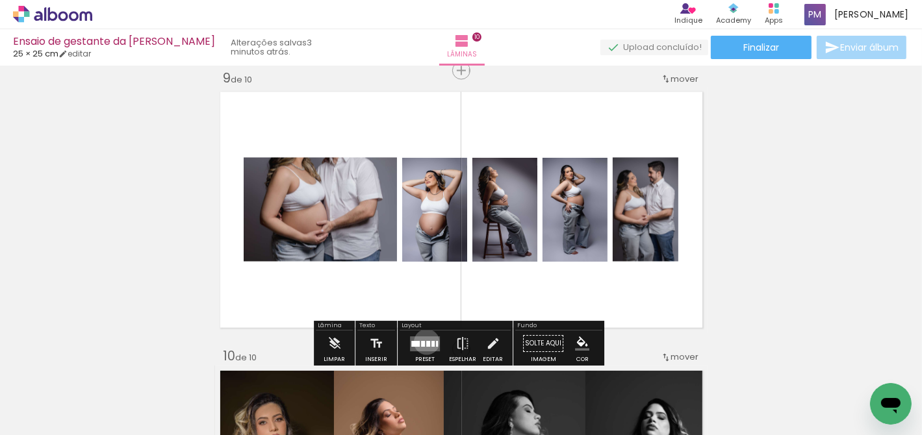
click at [426, 342] on div at bounding box center [428, 344] width 4 height 6
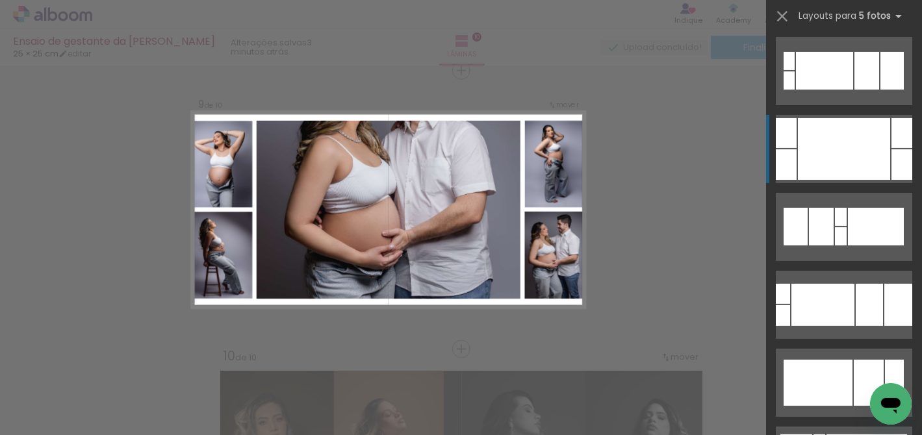
scroll to position [4908, 0]
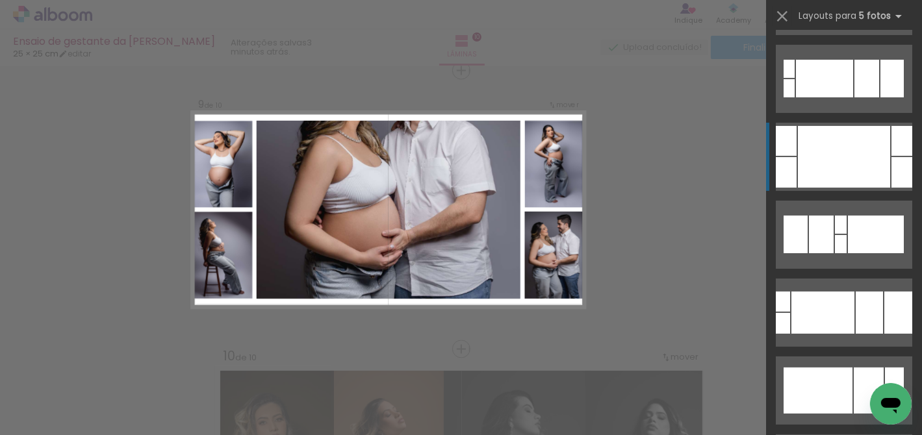
click at [838, 146] on div at bounding box center [844, 157] width 92 height 62
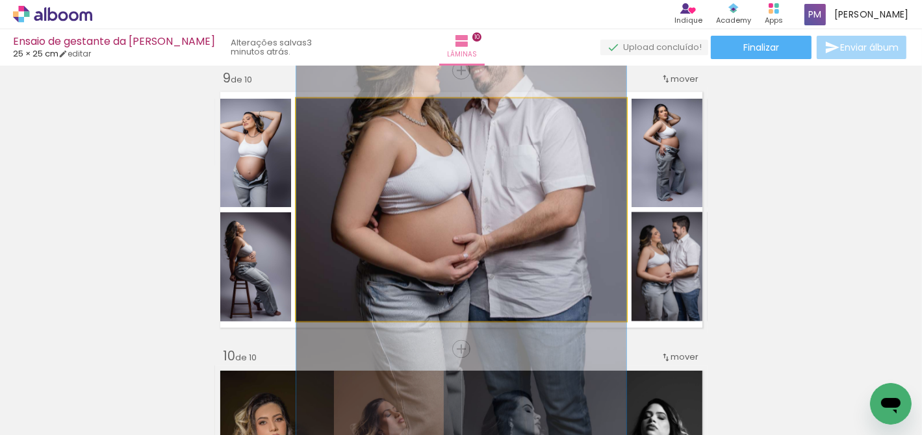
click at [445, 177] on quentale-photo at bounding box center [461, 210] width 330 height 223
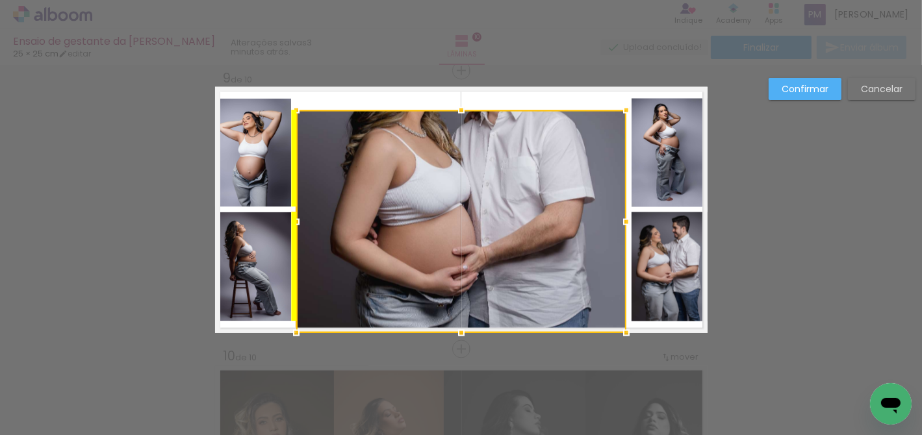
drag, startPoint x: 457, startPoint y: 152, endPoint x: 460, endPoint y: 205, distance: 53.4
click at [452, 231] on div at bounding box center [461, 221] width 330 height 223
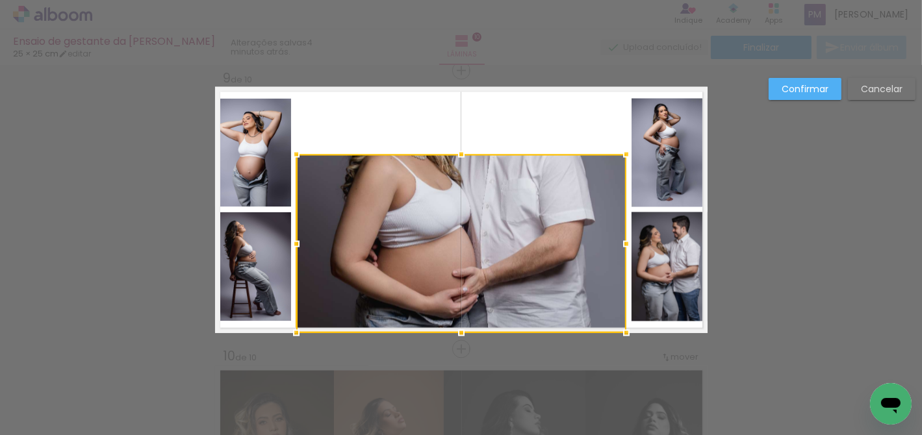
drag, startPoint x: 456, startPoint y: 109, endPoint x: 476, endPoint y: -10, distance: 120.6
click at [476, 0] on html "link( href="../../bower_components/polymer/polymer.html" rel="import" ) picture…" at bounding box center [461, 217] width 922 height 435
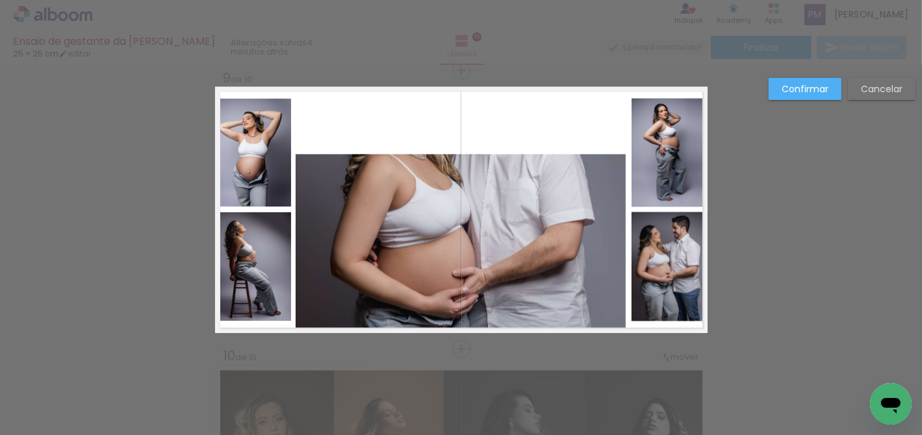
click at [433, 168] on quentale-photo at bounding box center [461, 244] width 330 height 179
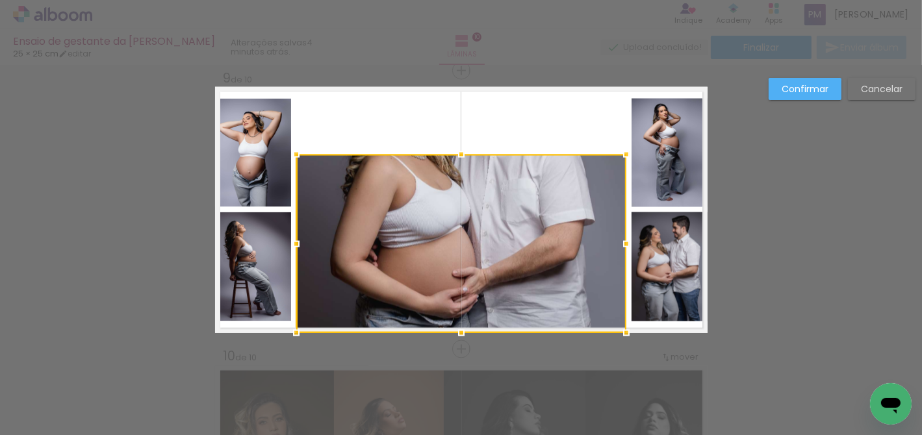
click at [450, 161] on div at bounding box center [461, 155] width 26 height 26
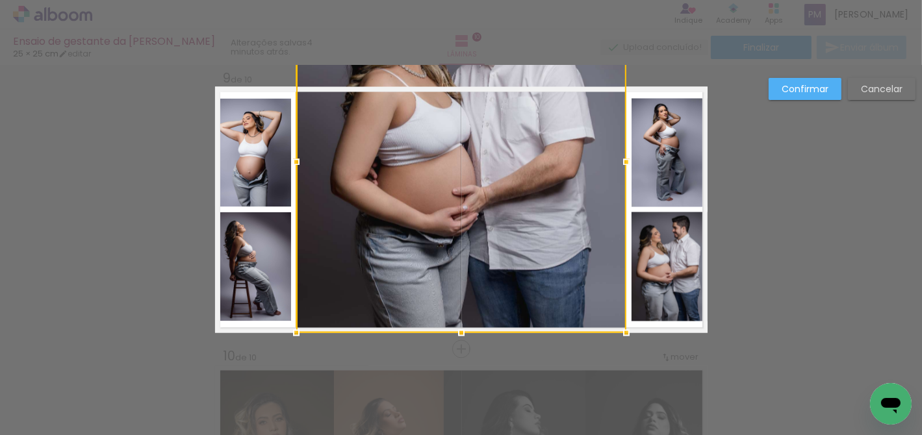
drag, startPoint x: 458, startPoint y: 153, endPoint x: 492, endPoint y: 54, distance: 105.2
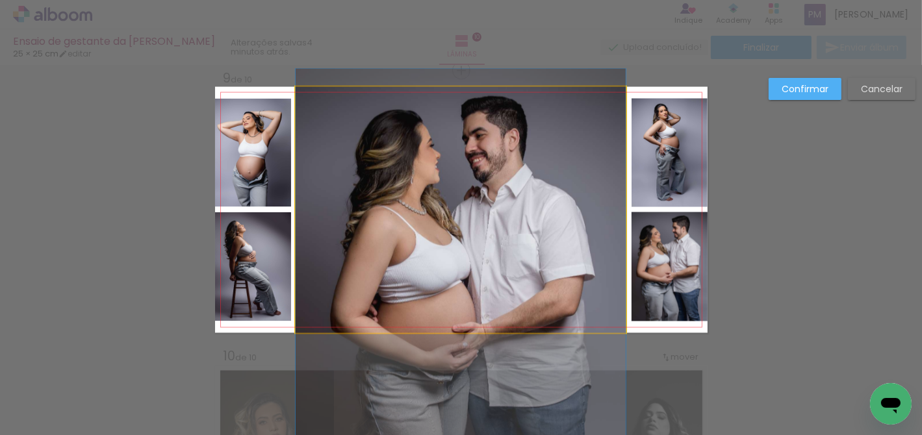
drag, startPoint x: 453, startPoint y: 242, endPoint x: 446, endPoint y: 331, distance: 89.3
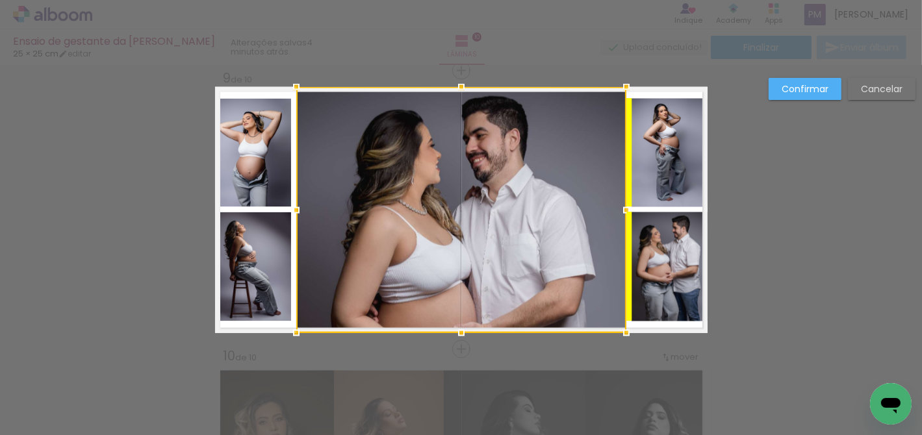
click at [519, 170] on div at bounding box center [461, 210] width 330 height 246
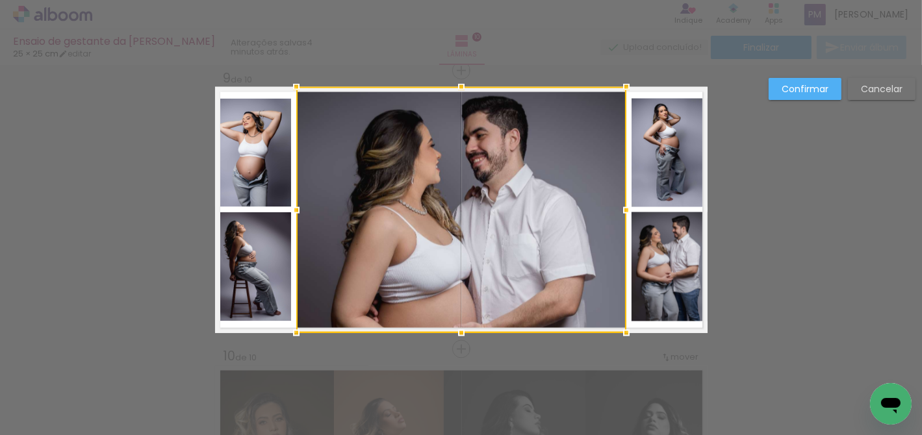
click at [0, 0] on slot "Confirmar" at bounding box center [0, 0] width 0 height 0
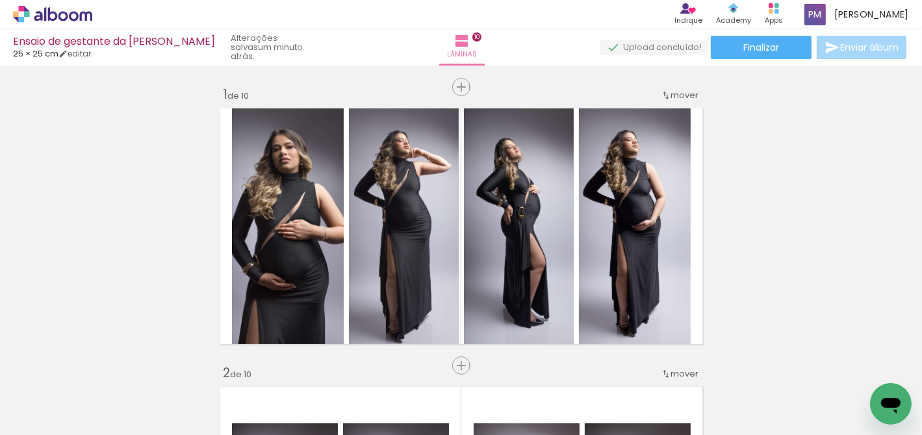
scroll to position [4908, 0]
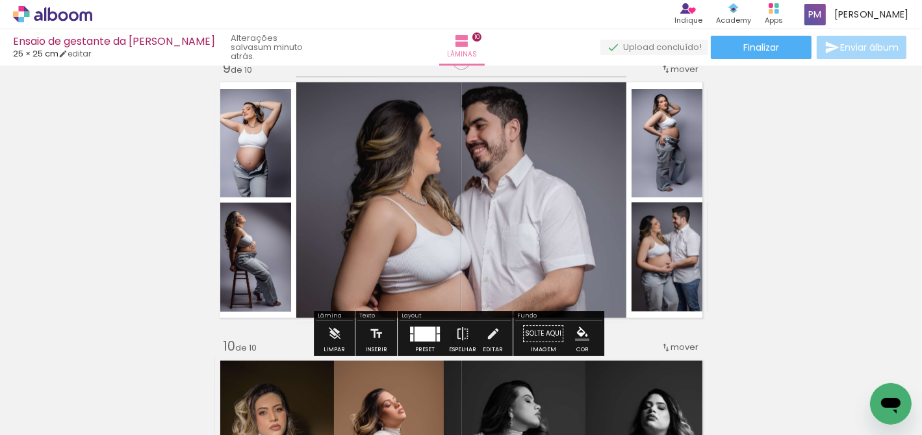
scroll to position [2294, 0]
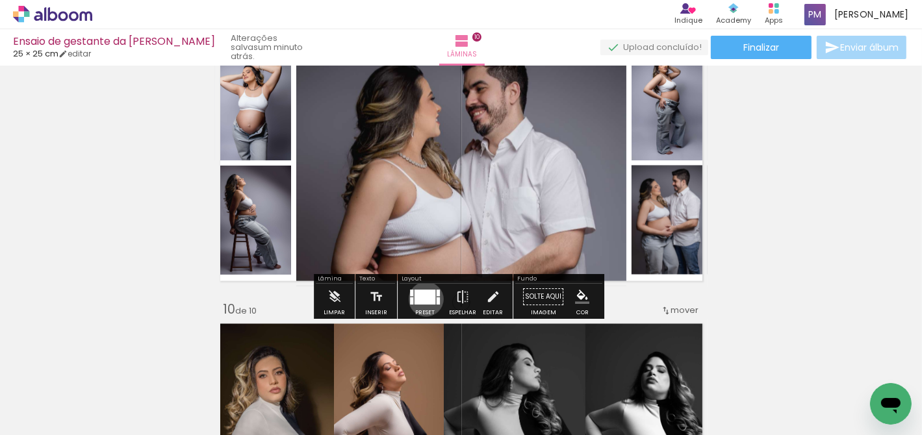
click at [423, 299] on div at bounding box center [425, 297] width 21 height 15
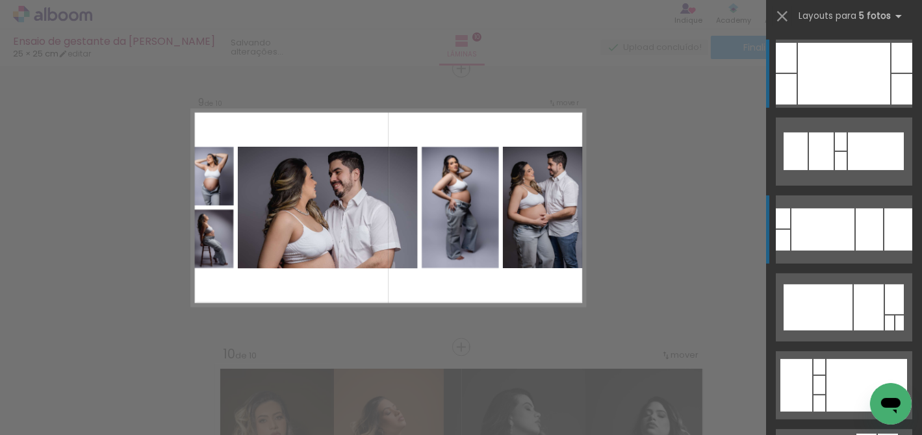
scroll to position [2247, 0]
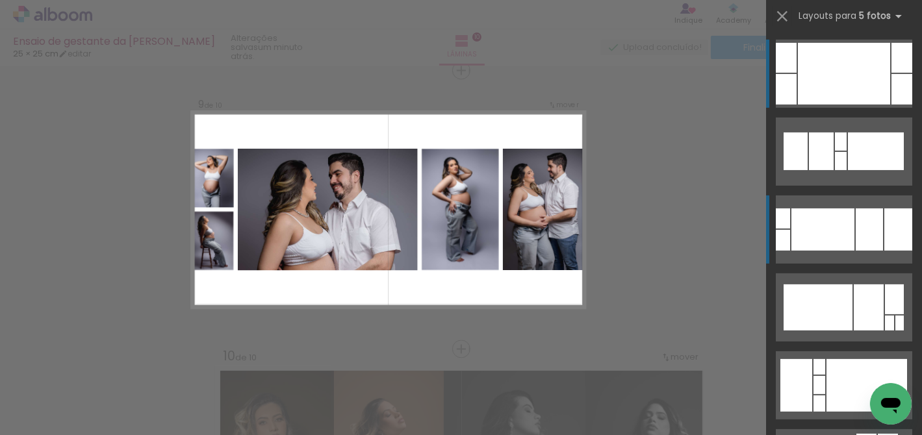
click at [823, 229] on div at bounding box center [823, 230] width 63 height 42
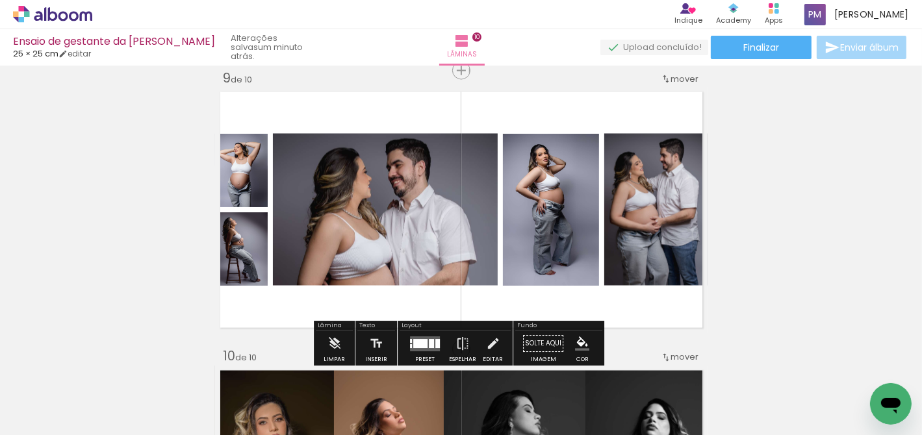
click at [416, 344] on div at bounding box center [420, 343] width 14 height 9
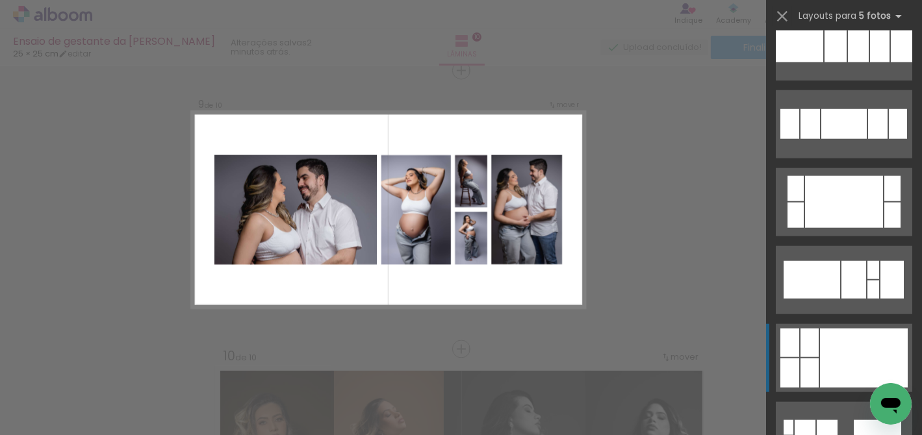
scroll to position [5999, 0]
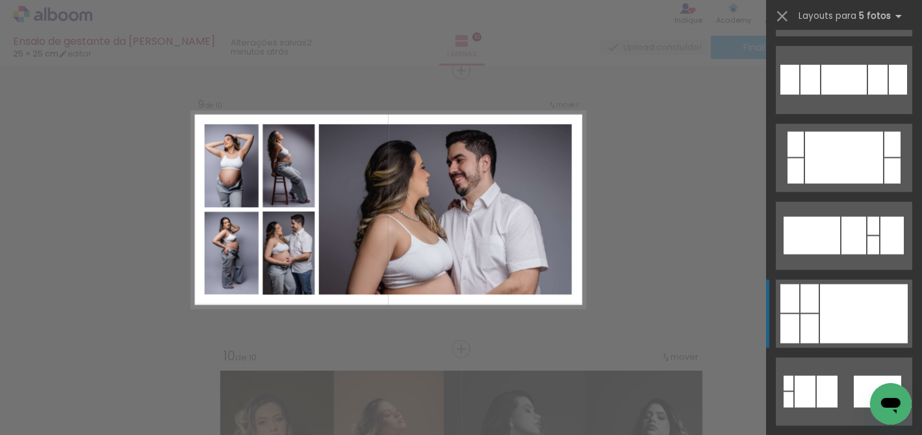
click at [848, 299] on div at bounding box center [864, 314] width 88 height 59
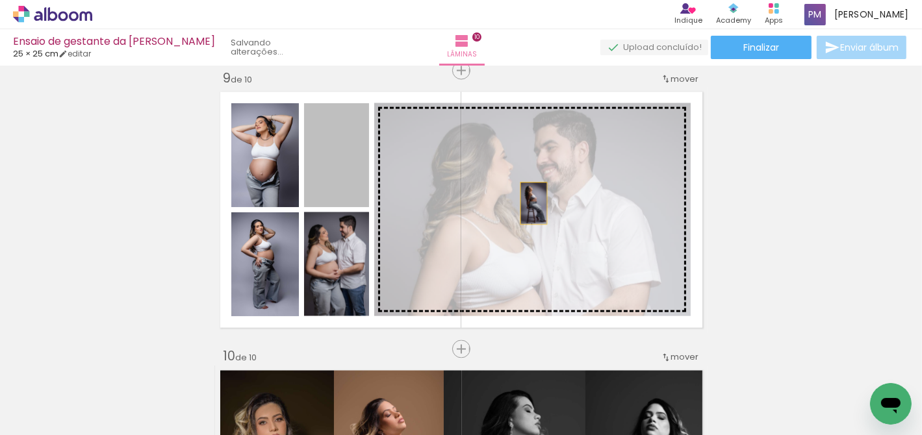
drag, startPoint x: 326, startPoint y: 173, endPoint x: 530, endPoint y: 203, distance: 205.7
click at [0, 0] on slot at bounding box center [0, 0] width 0 height 0
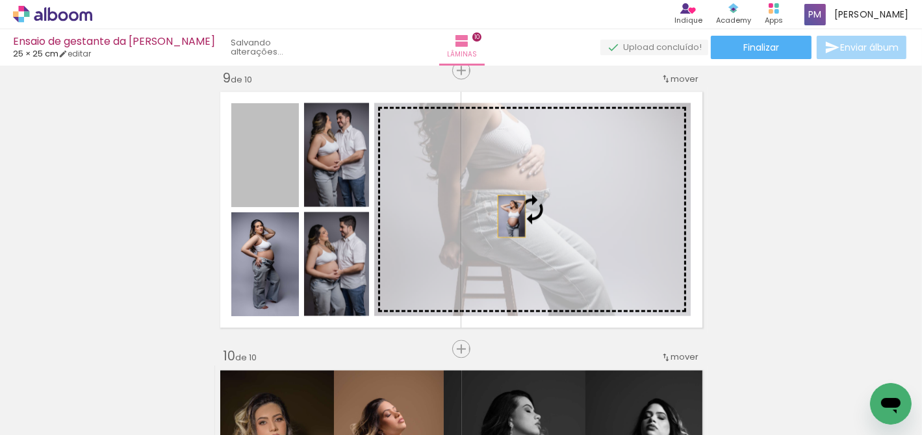
drag, startPoint x: 270, startPoint y: 190, endPoint x: 508, endPoint y: 216, distance: 239.4
click at [0, 0] on slot at bounding box center [0, 0] width 0 height 0
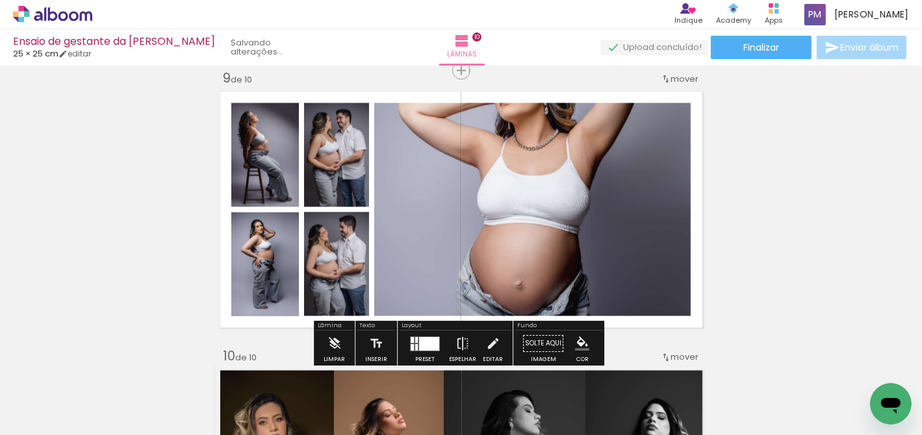
click at [521, 187] on quentale-photo at bounding box center [532, 209] width 317 height 213
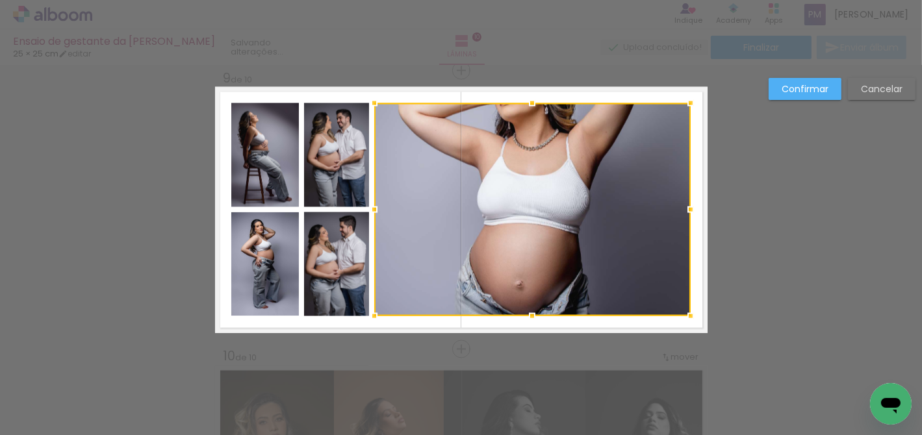
click at [521, 169] on div at bounding box center [532, 209] width 317 height 213
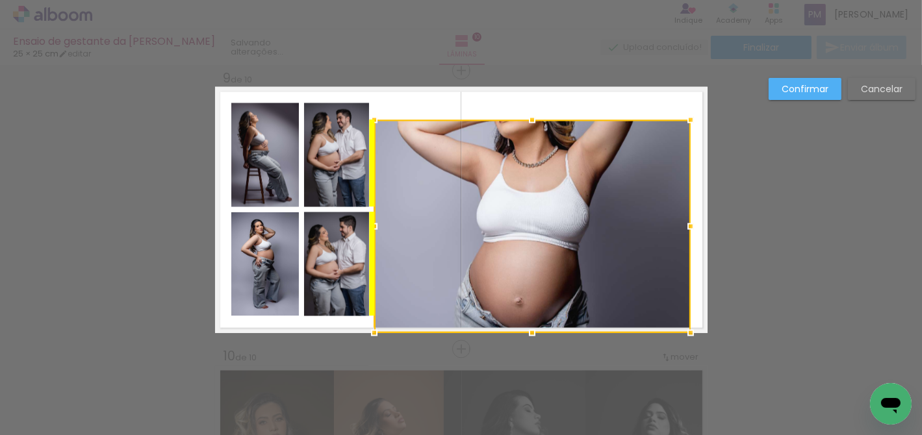
drag, startPoint x: 523, startPoint y: 168, endPoint x: 519, endPoint y: 190, distance: 23.1
click at [519, 190] on div at bounding box center [532, 226] width 317 height 213
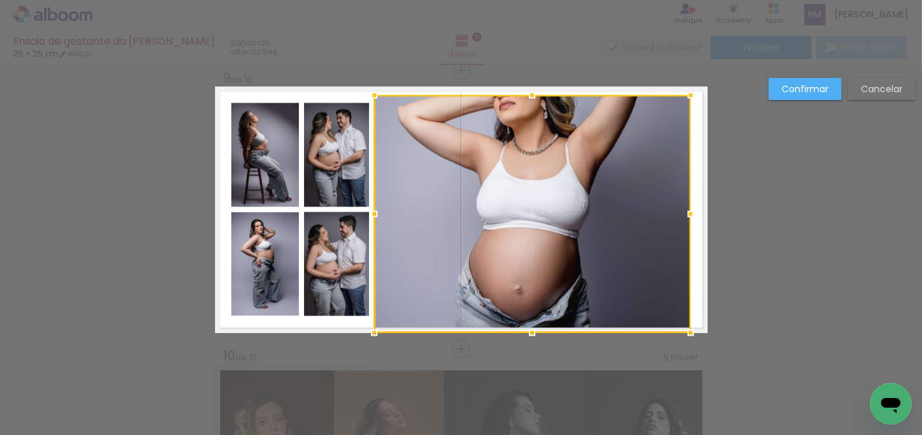
drag, startPoint x: 527, startPoint y: 117, endPoint x: 549, endPoint y: 47, distance: 73.4
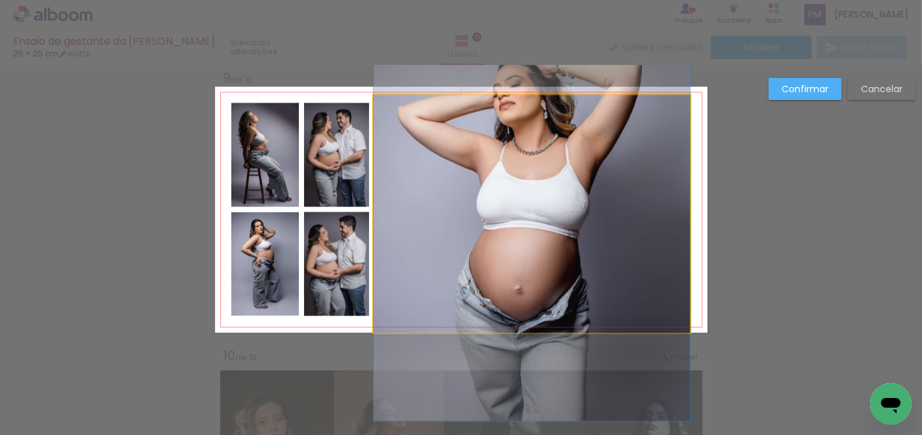
click at [519, 189] on quentale-photo at bounding box center [532, 215] width 317 height 238
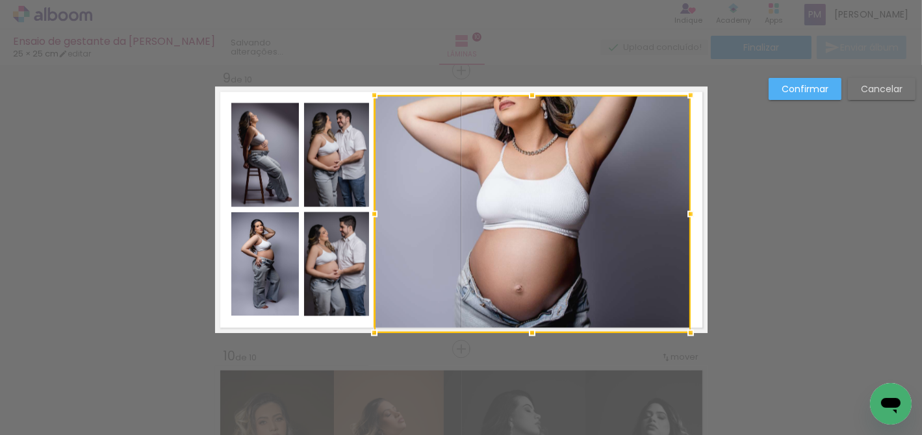
click at [520, 188] on div at bounding box center [532, 215] width 317 height 238
drag, startPoint x: 523, startPoint y: 174, endPoint x: 536, endPoint y: 81, distance: 93.8
click at [521, 250] on div at bounding box center [532, 215] width 317 height 238
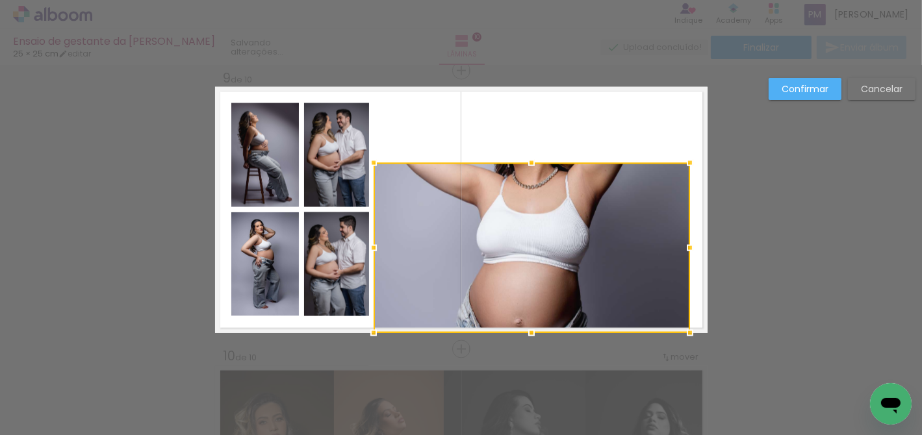
drag, startPoint x: 528, startPoint y: 96, endPoint x: 536, endPoint y: 48, distance: 48.0
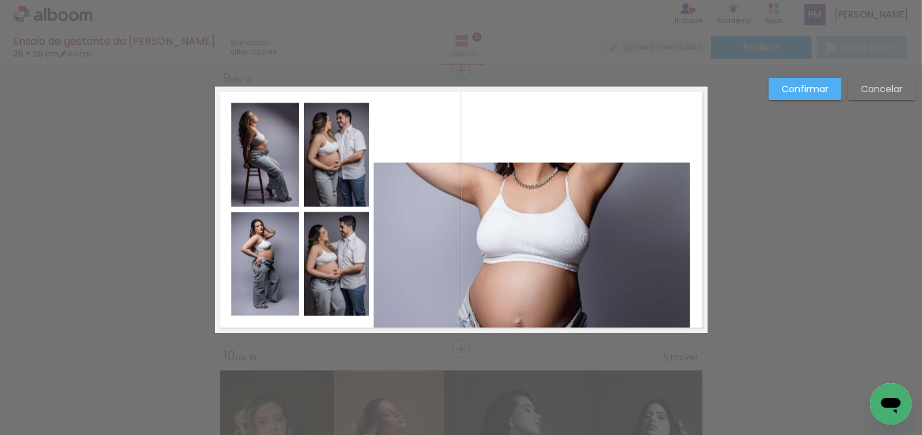
click at [528, 196] on quentale-photo at bounding box center [532, 248] width 317 height 170
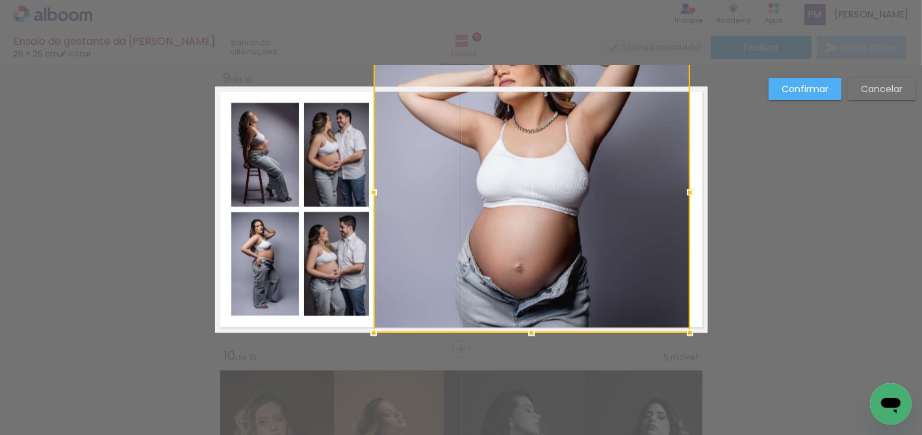
drag, startPoint x: 526, startPoint y: 159, endPoint x: 551, endPoint y: 58, distance: 103.9
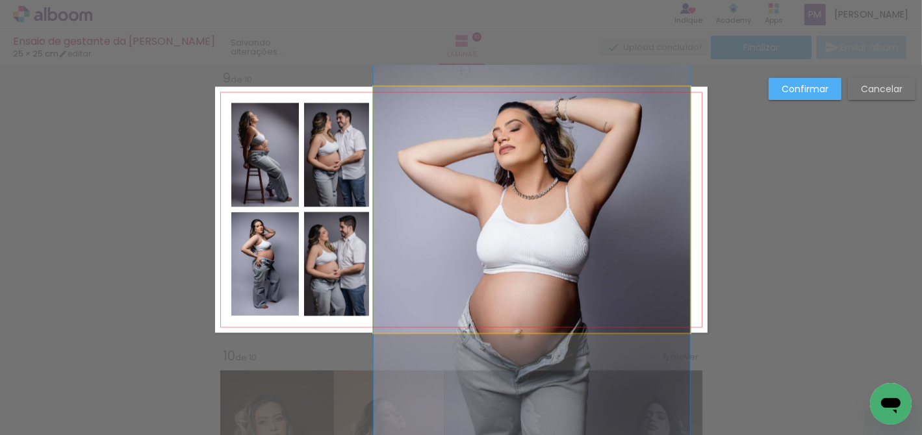
drag, startPoint x: 515, startPoint y: 164, endPoint x: 510, endPoint y: 211, distance: 47.8
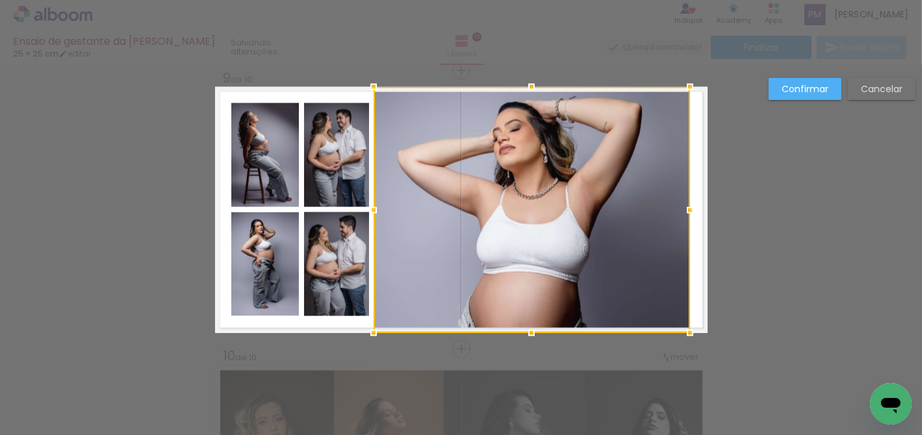
click at [0, 0] on slot "Confirmar" at bounding box center [0, 0] width 0 height 0
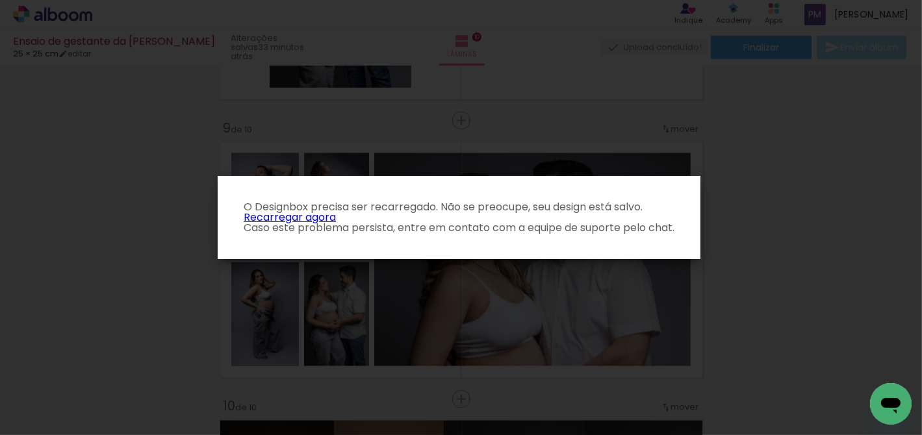
scroll to position [5999, 0]
